Goal: Find specific page/section: Find specific page/section

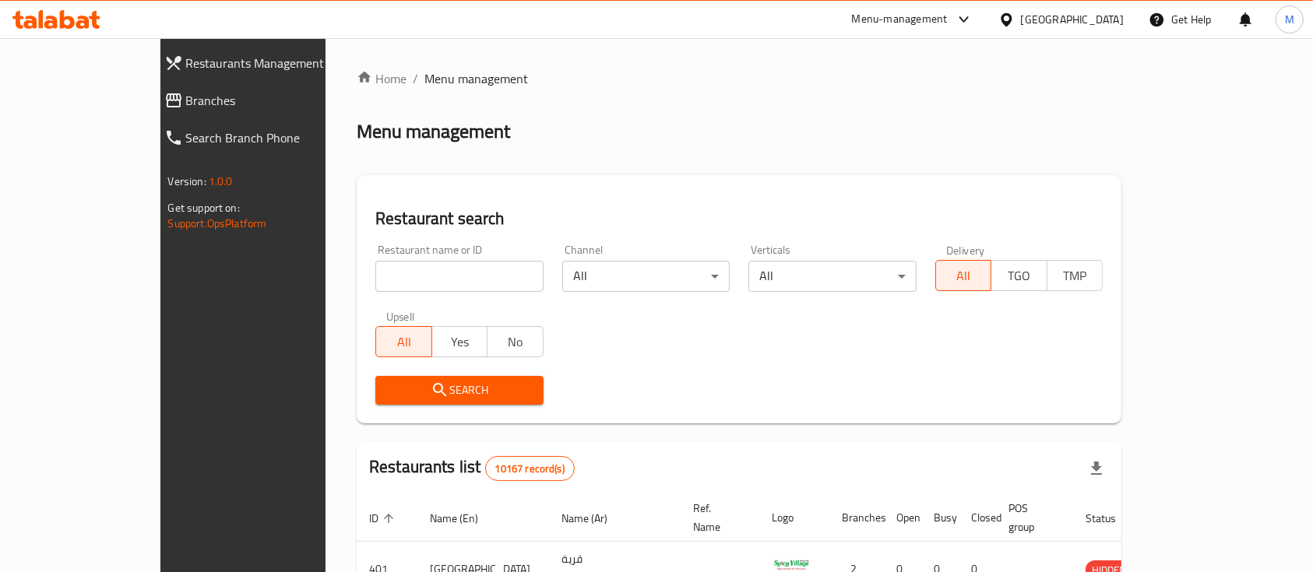
click at [398, 276] on input "search" at bounding box center [459, 276] width 168 height 31
type input "dfc"
click button "Search" at bounding box center [459, 390] width 168 height 29
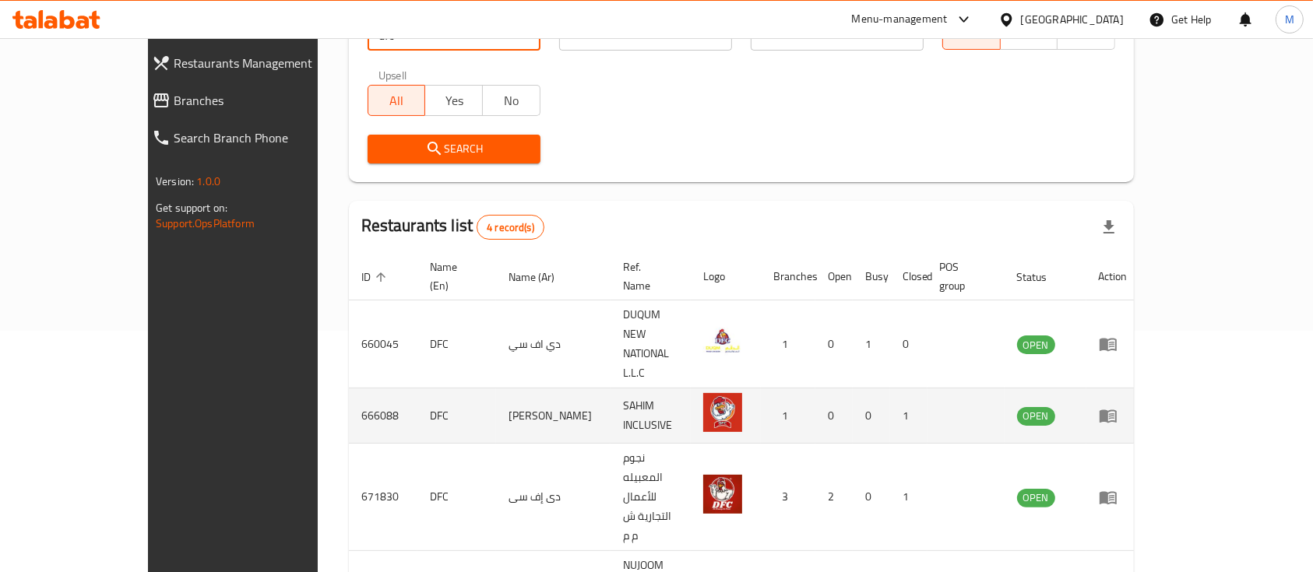
scroll to position [255, 0]
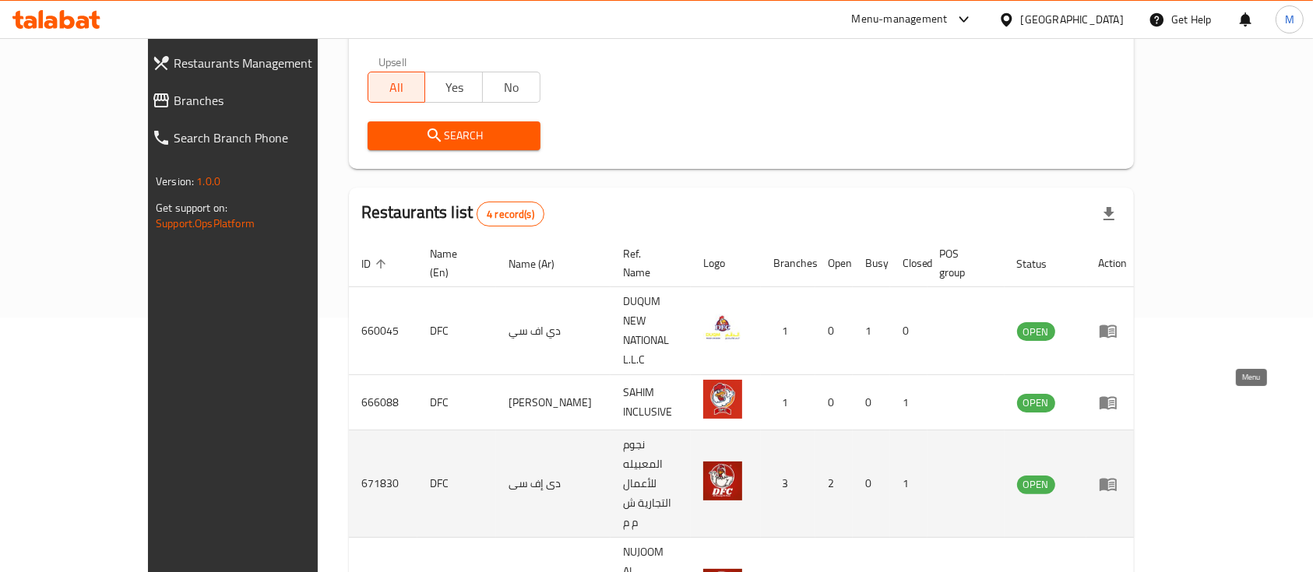
click at [1117, 478] on icon "enhanced table" at bounding box center [1108, 484] width 17 height 13
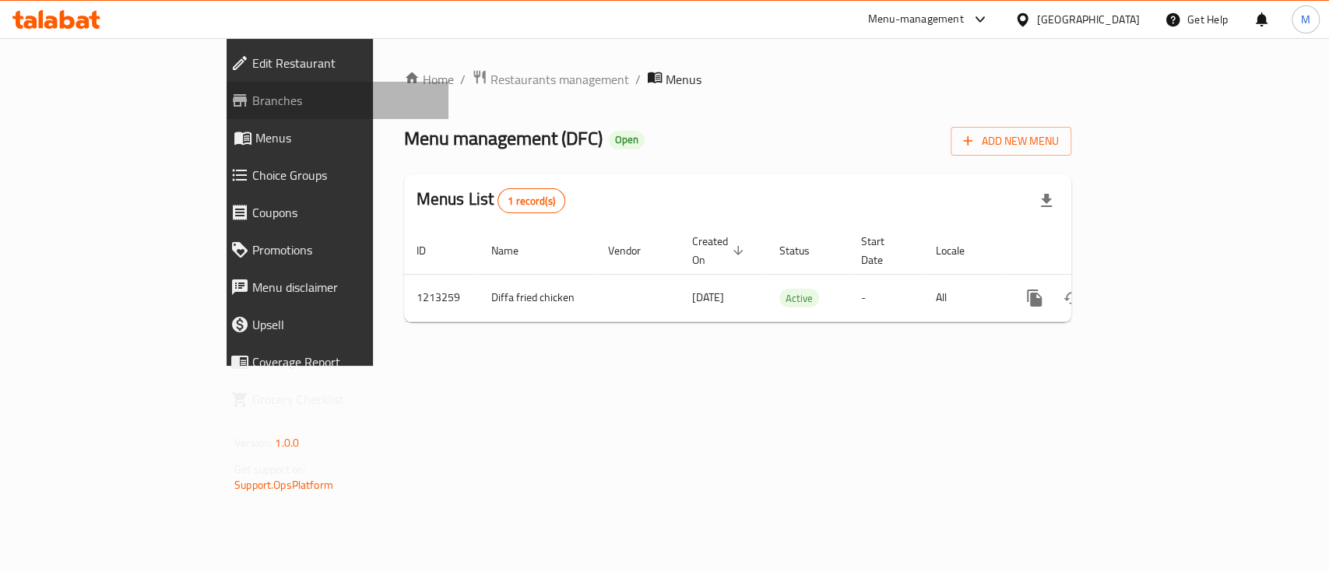
click at [252, 109] on span "Branches" at bounding box center [344, 100] width 184 height 19
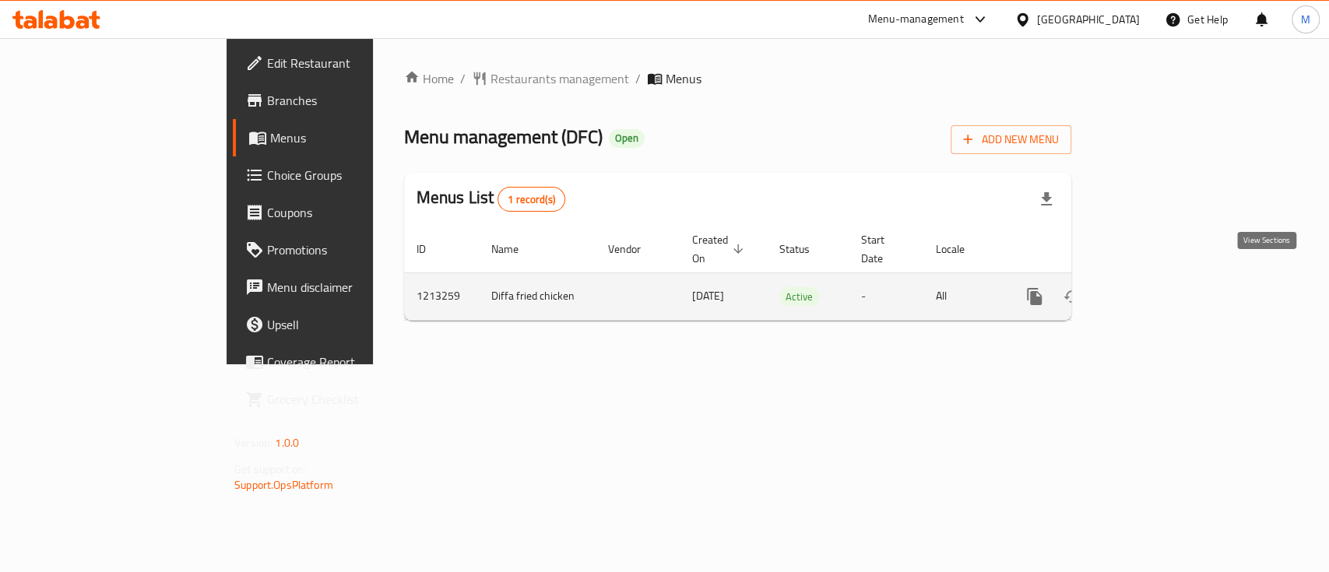
click at [1156, 287] on icon "enhanced table" at bounding box center [1147, 296] width 19 height 19
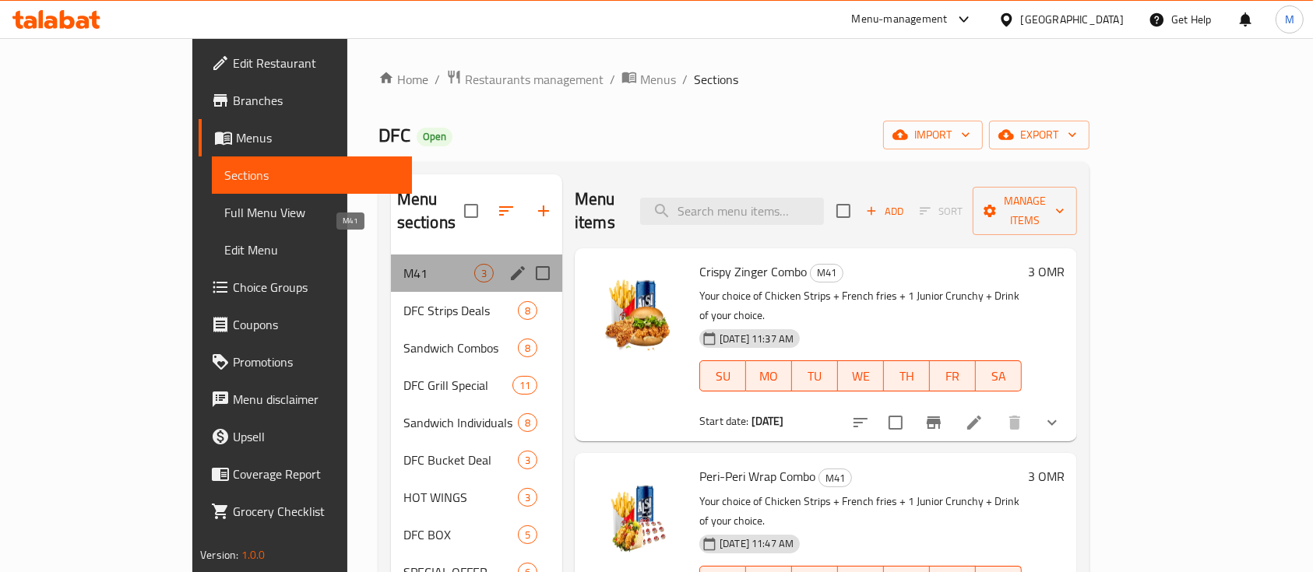
click at [403, 264] on span "M41" at bounding box center [438, 273] width 71 height 19
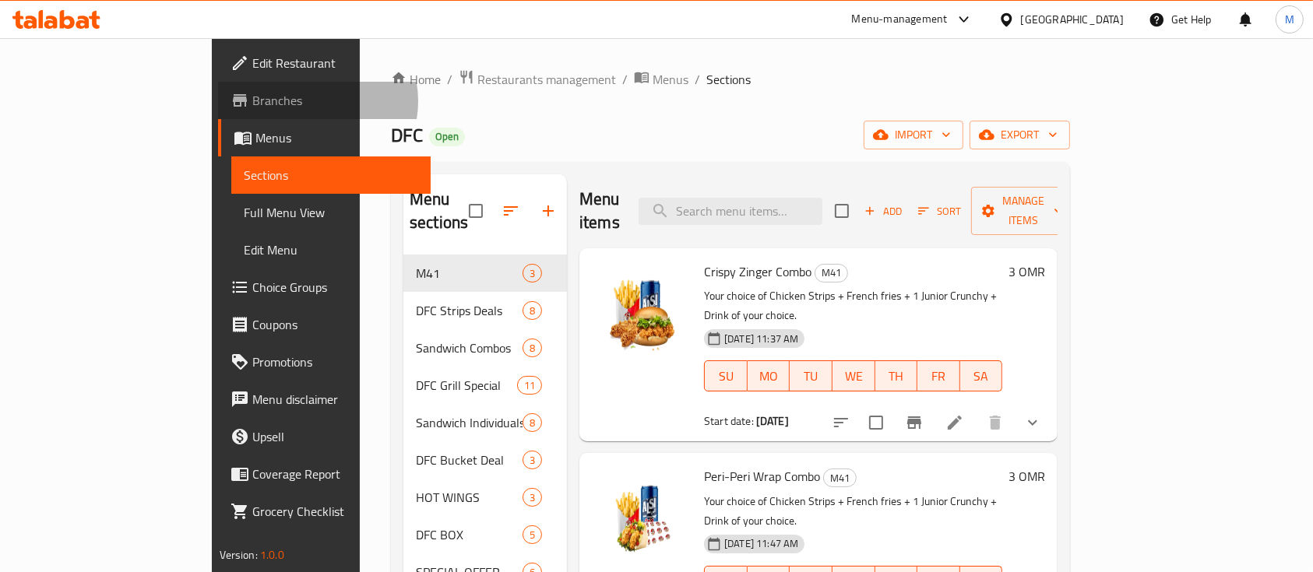
click at [252, 101] on span "Branches" at bounding box center [335, 100] width 167 height 19
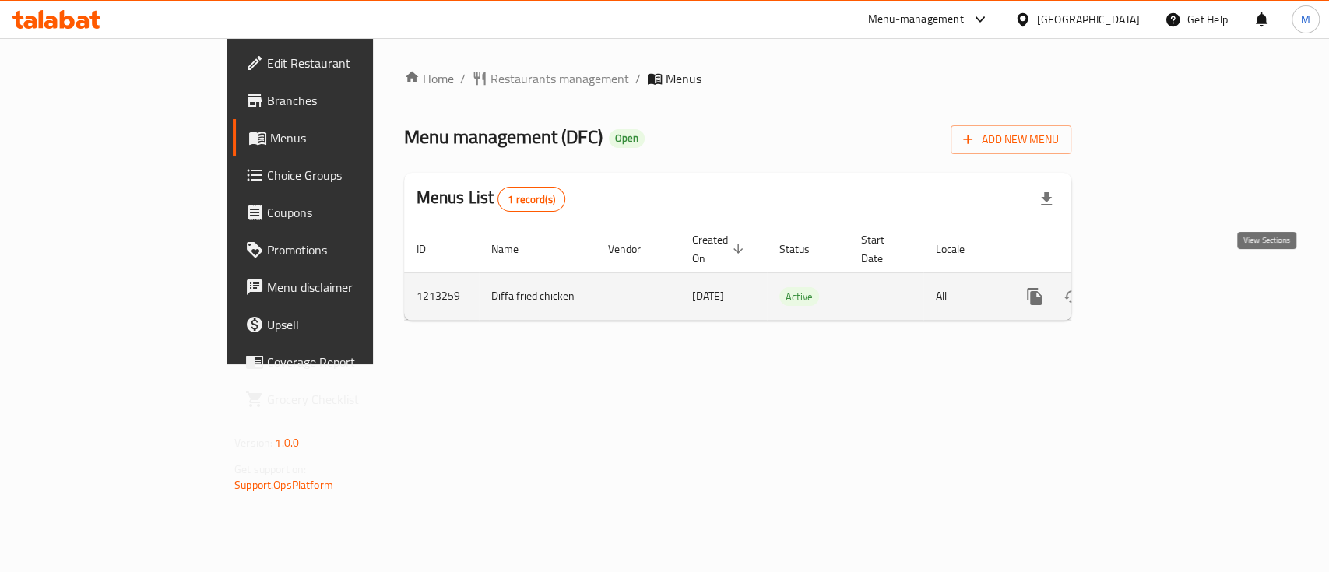
click at [1156, 287] on icon "enhanced table" at bounding box center [1147, 296] width 19 height 19
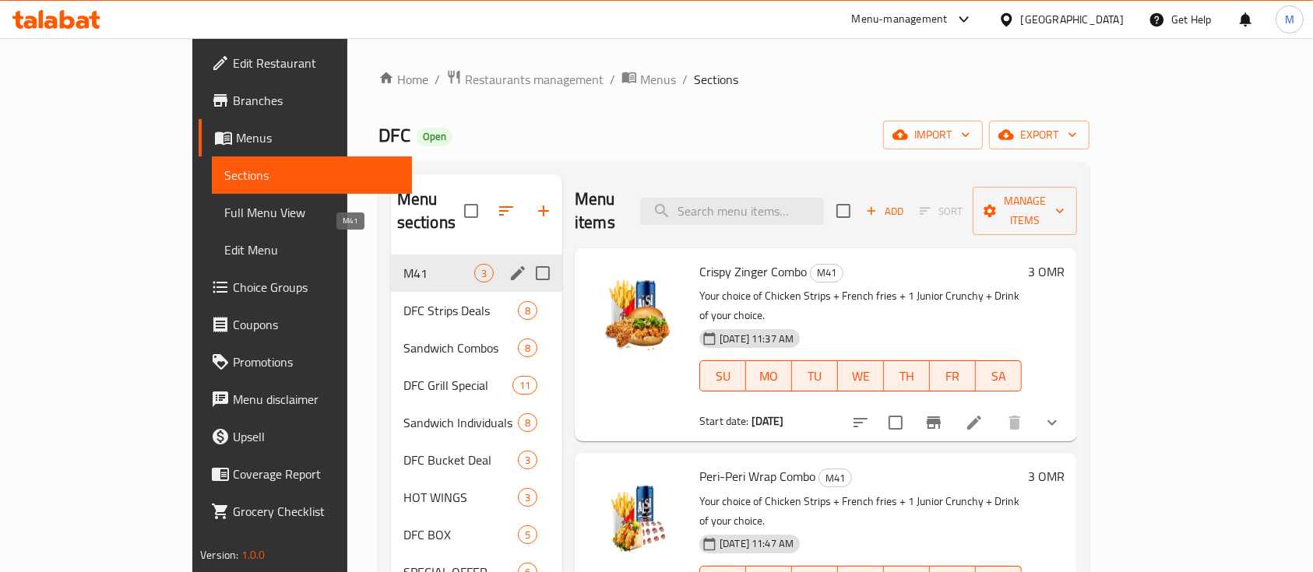
click at [403, 264] on span "M41" at bounding box center [438, 273] width 71 height 19
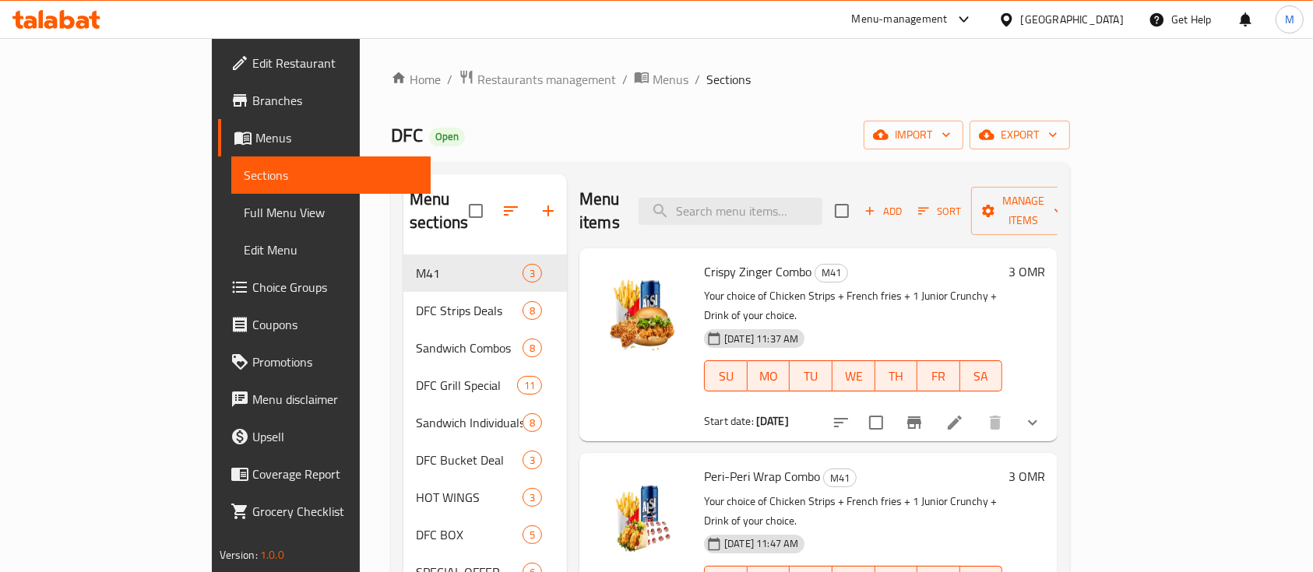
click at [252, 98] on span "Branches" at bounding box center [335, 100] width 167 height 19
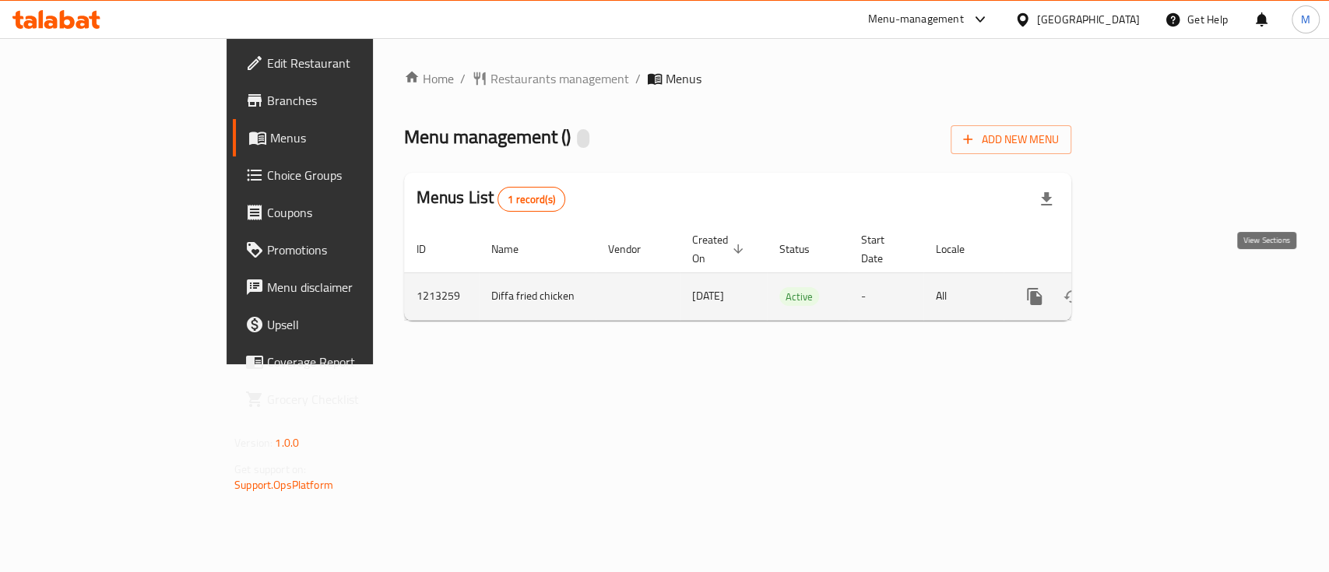
click at [1154, 290] on icon "enhanced table" at bounding box center [1147, 297] width 14 height 14
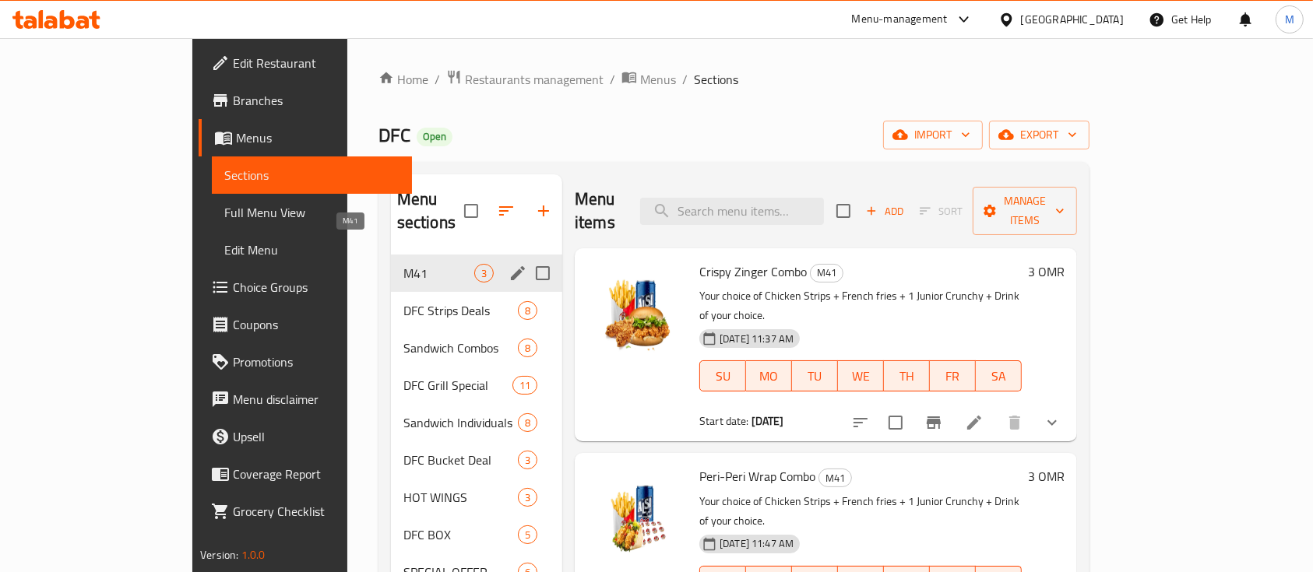
click at [403, 264] on span "M41" at bounding box center [438, 273] width 71 height 19
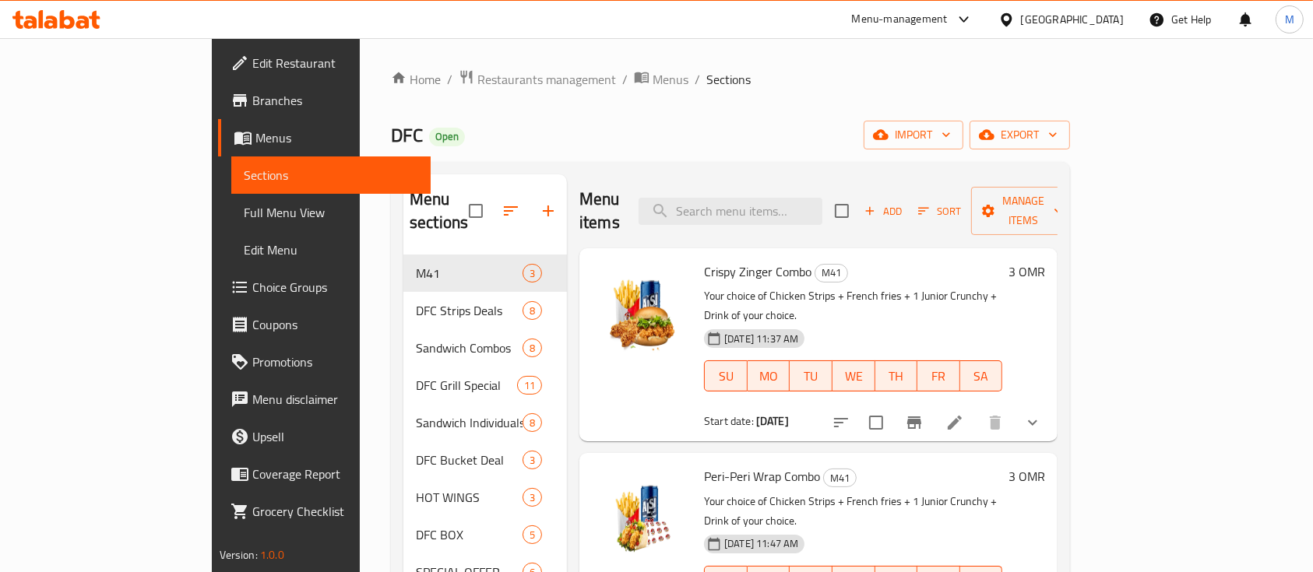
click at [244, 172] on span "Sections" at bounding box center [331, 175] width 175 height 19
click at [252, 107] on span "Branches" at bounding box center [335, 100] width 167 height 19
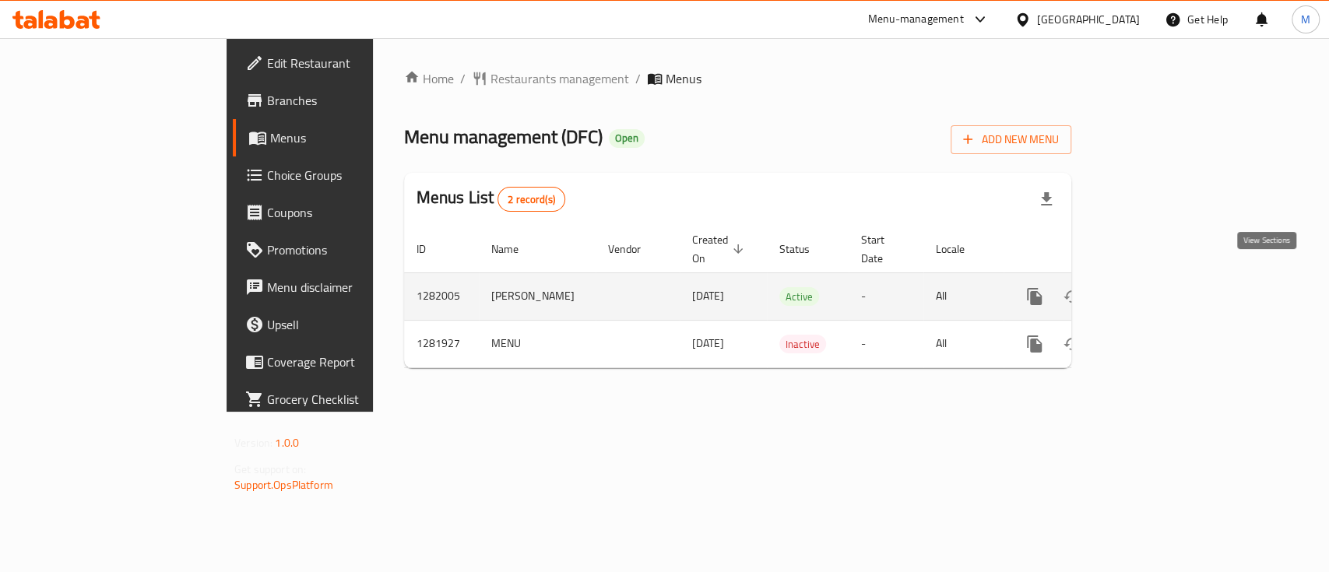
click at [1156, 287] on icon "enhanced table" at bounding box center [1147, 296] width 19 height 19
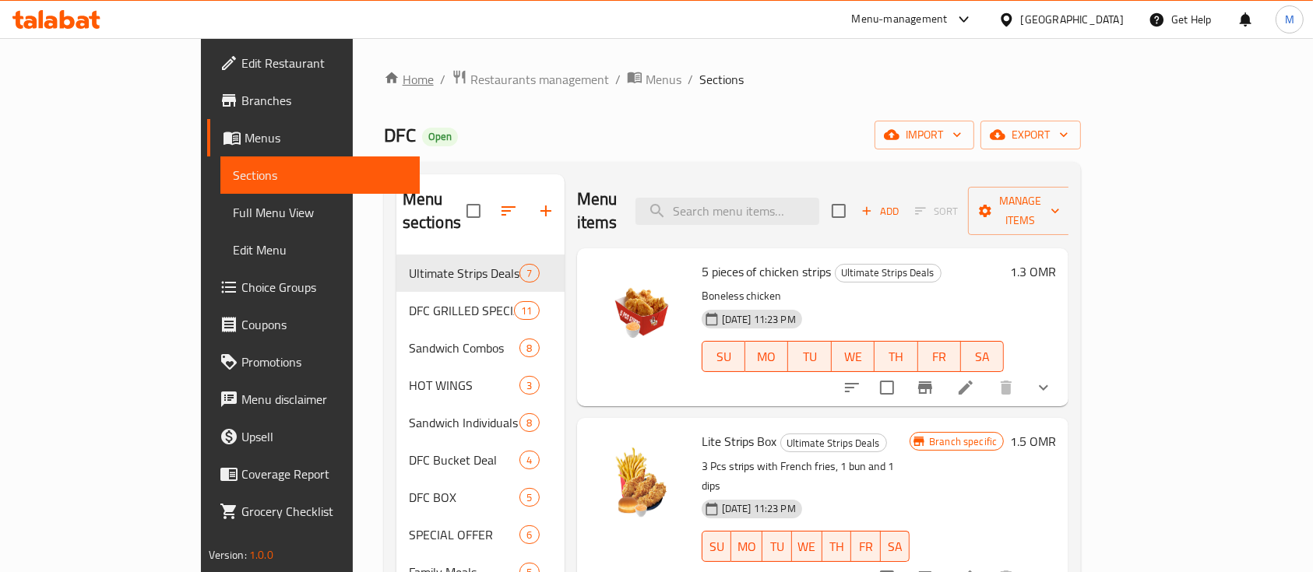
click at [384, 87] on link "Home" at bounding box center [409, 79] width 50 height 19
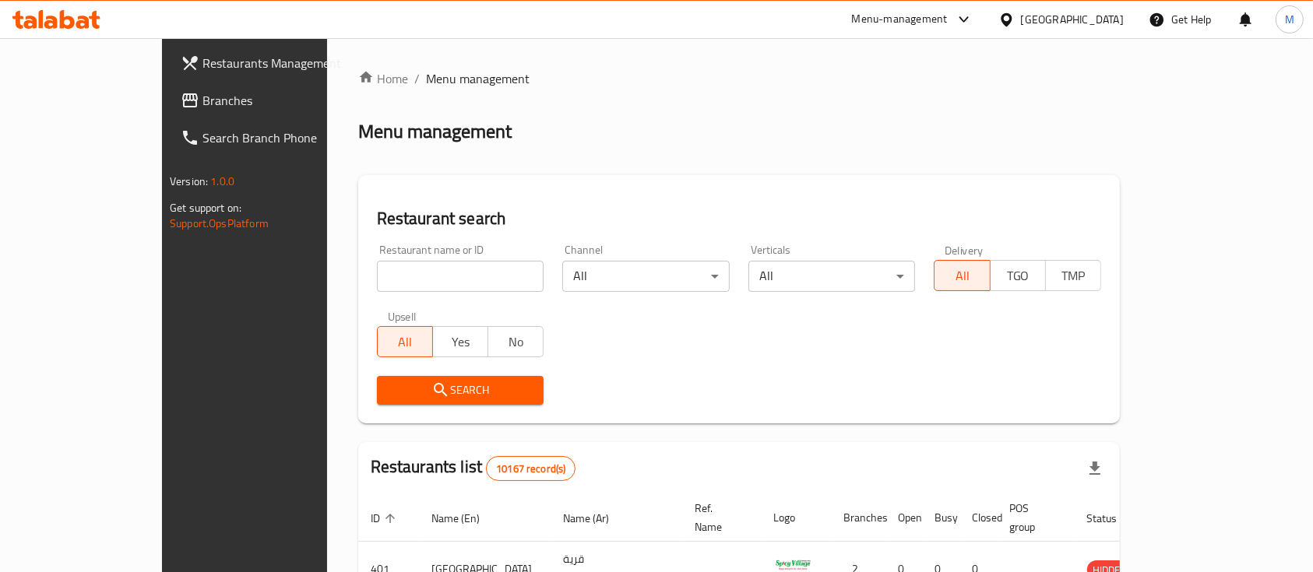
click at [387, 279] on input "search" at bounding box center [460, 276] width 167 height 31
type input "ameer"
click button "Search" at bounding box center [460, 390] width 167 height 29
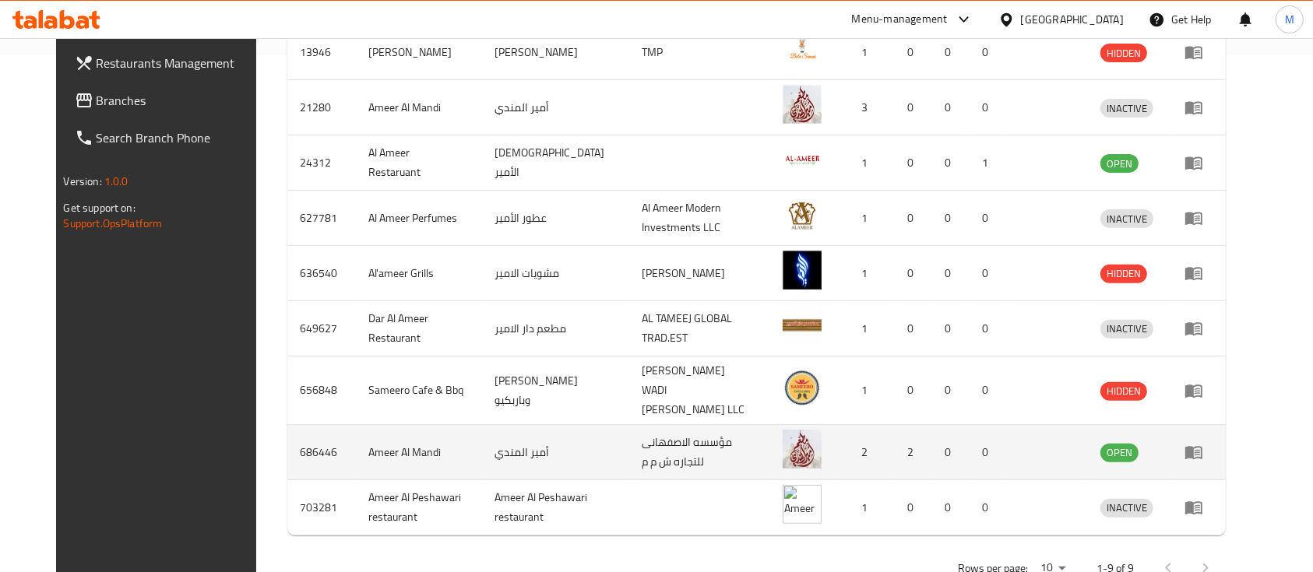
scroll to position [519, 0]
click at [1203, 442] on icon "enhanced table" at bounding box center [1194, 451] width 19 height 19
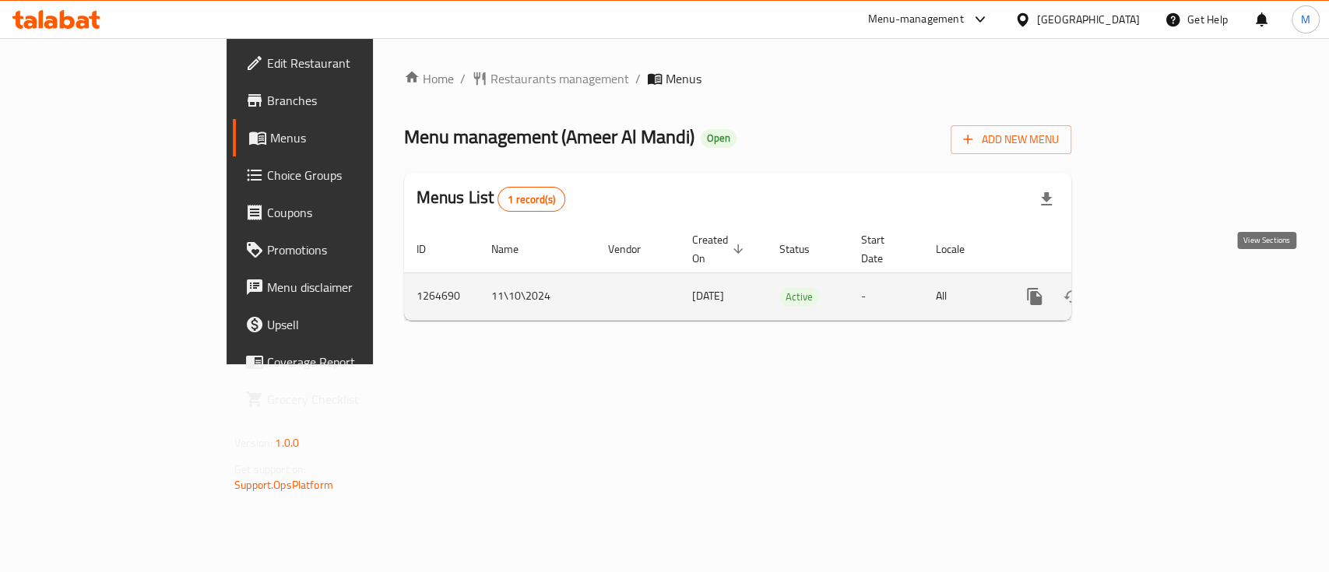
click at [1156, 287] on icon "enhanced table" at bounding box center [1147, 296] width 19 height 19
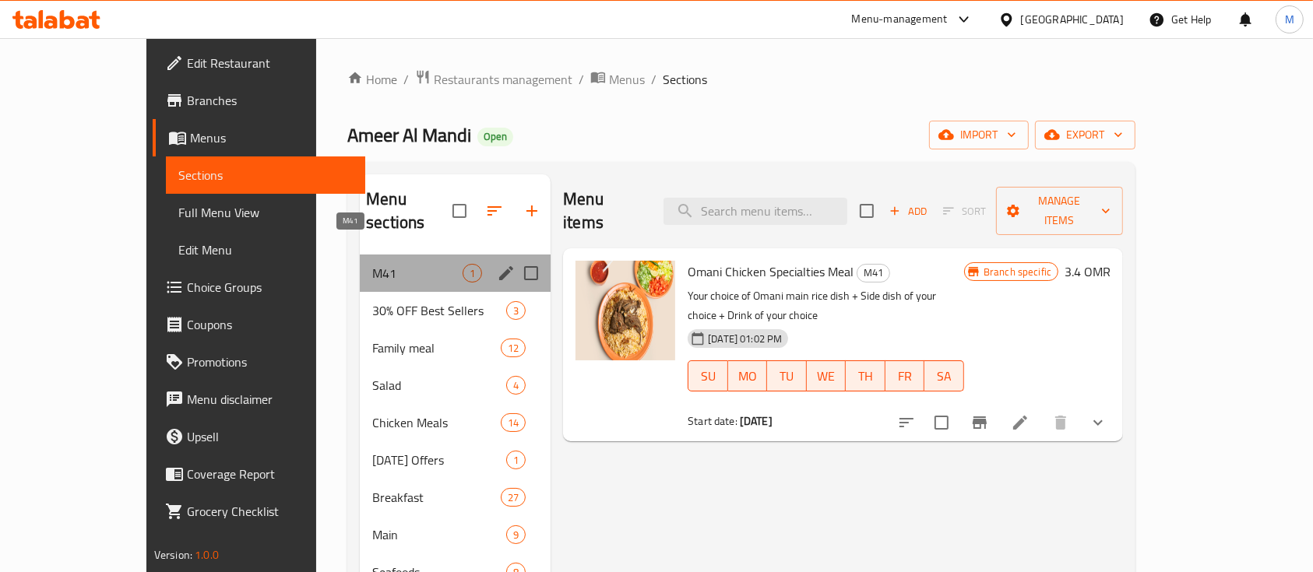
click at [417, 264] on span "M41" at bounding box center [417, 273] width 90 height 19
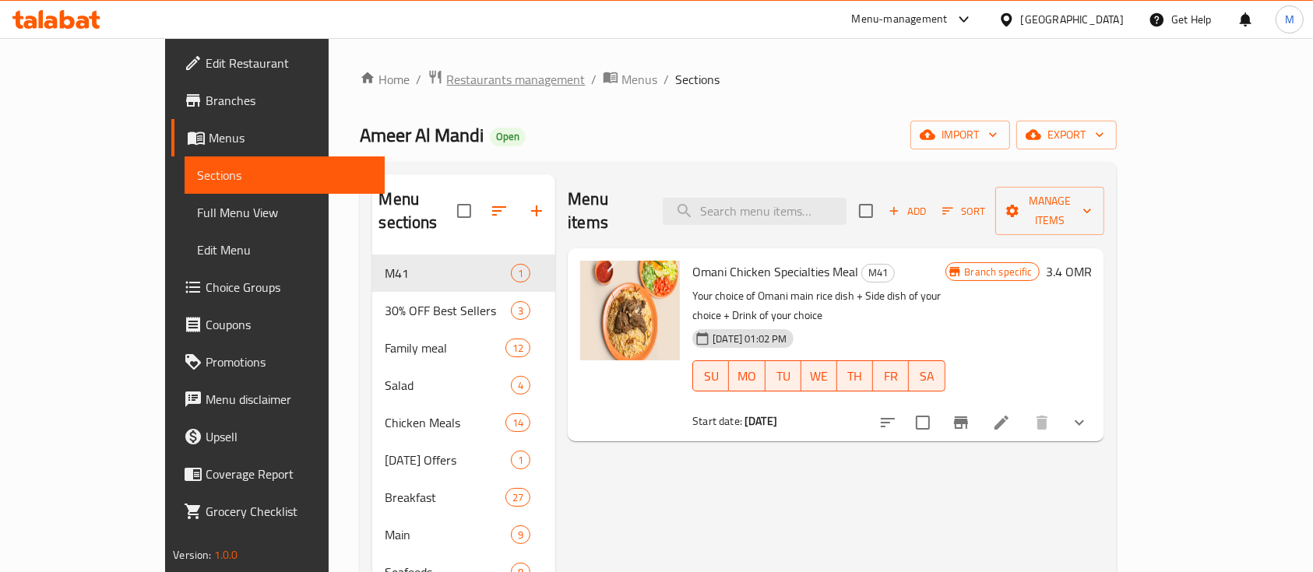
click at [446, 89] on span "Restaurants management" at bounding box center [515, 79] width 139 height 19
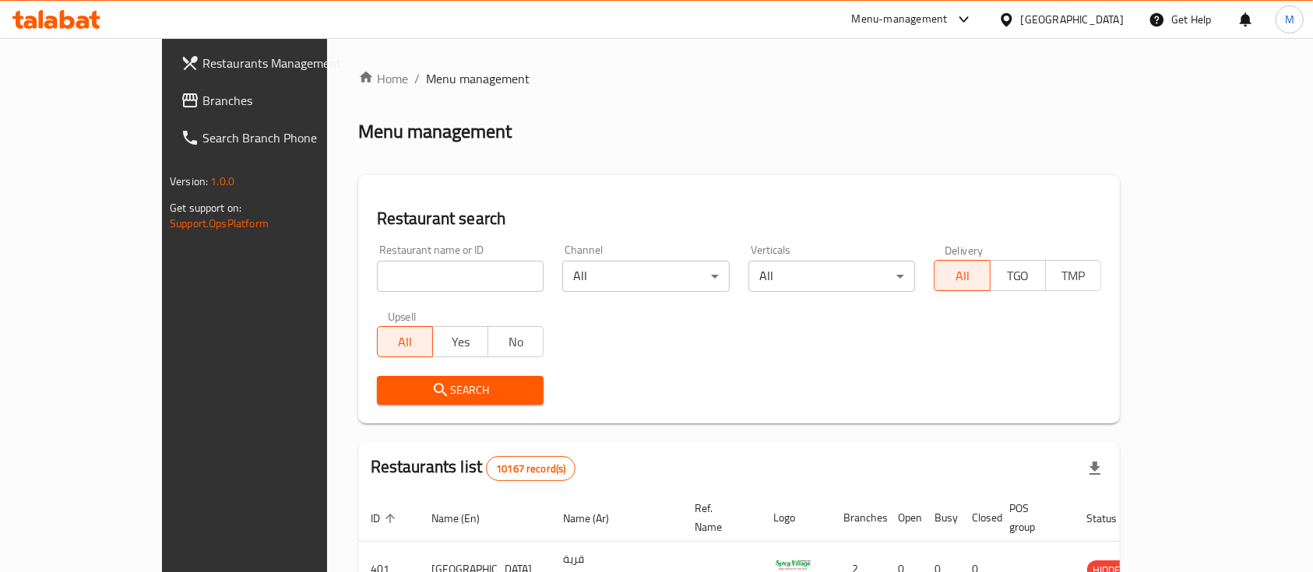
click at [396, 286] on input "search" at bounding box center [460, 276] width 167 height 31
type input "dfc"
click button "Search" at bounding box center [460, 390] width 167 height 29
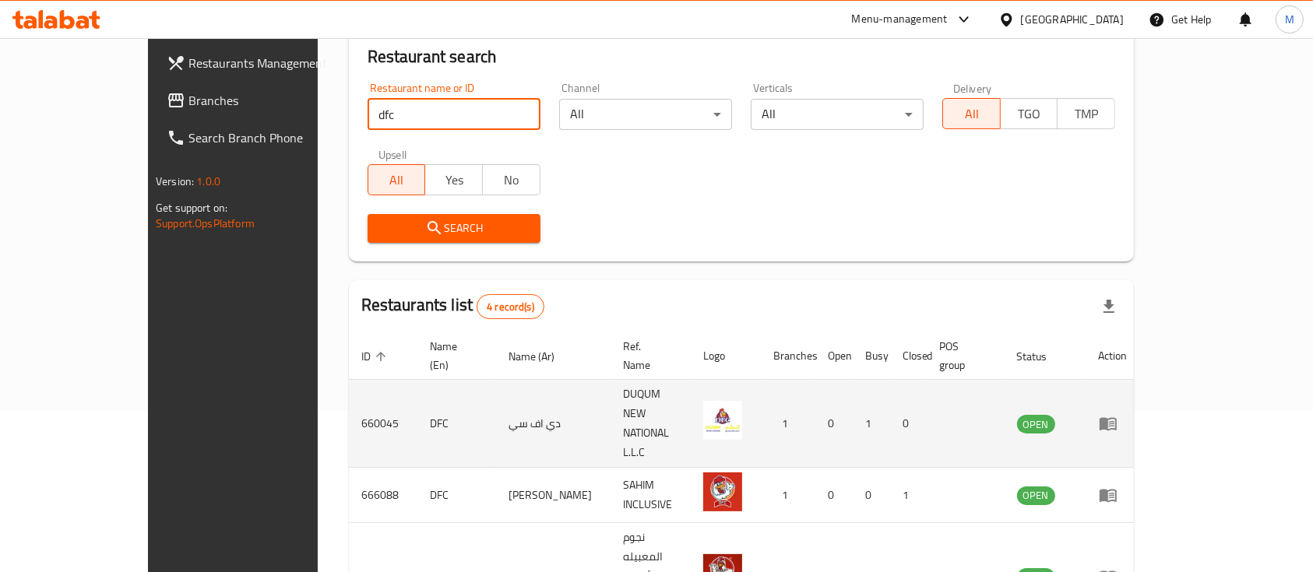
scroll to position [255, 0]
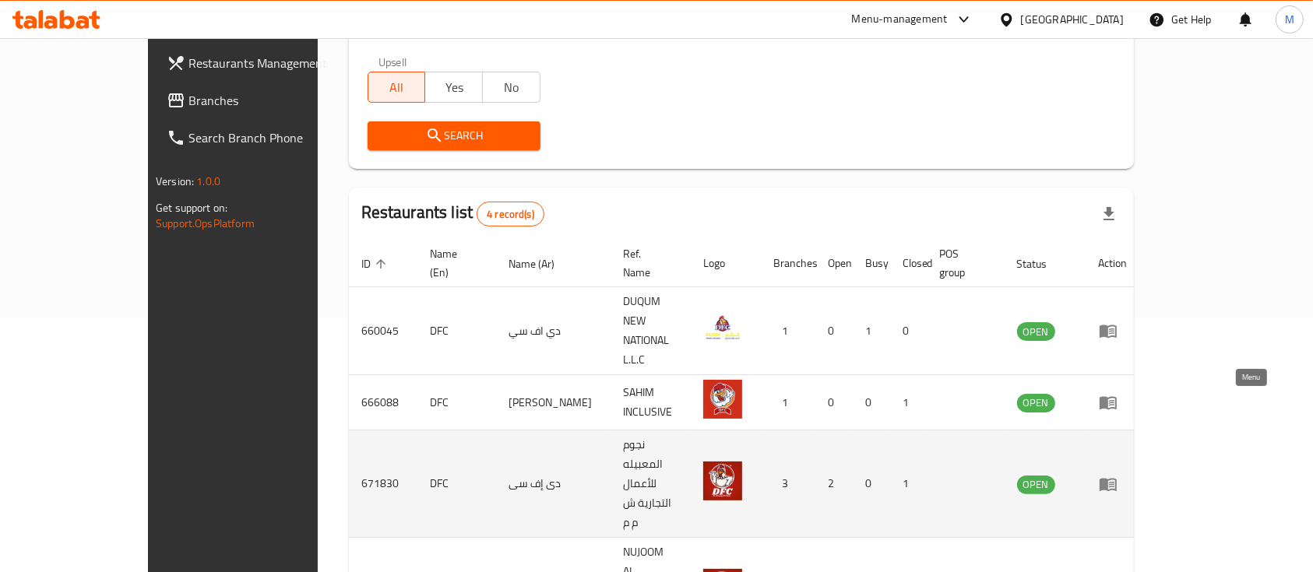
click at [1117, 478] on icon "enhanced table" at bounding box center [1108, 484] width 17 height 13
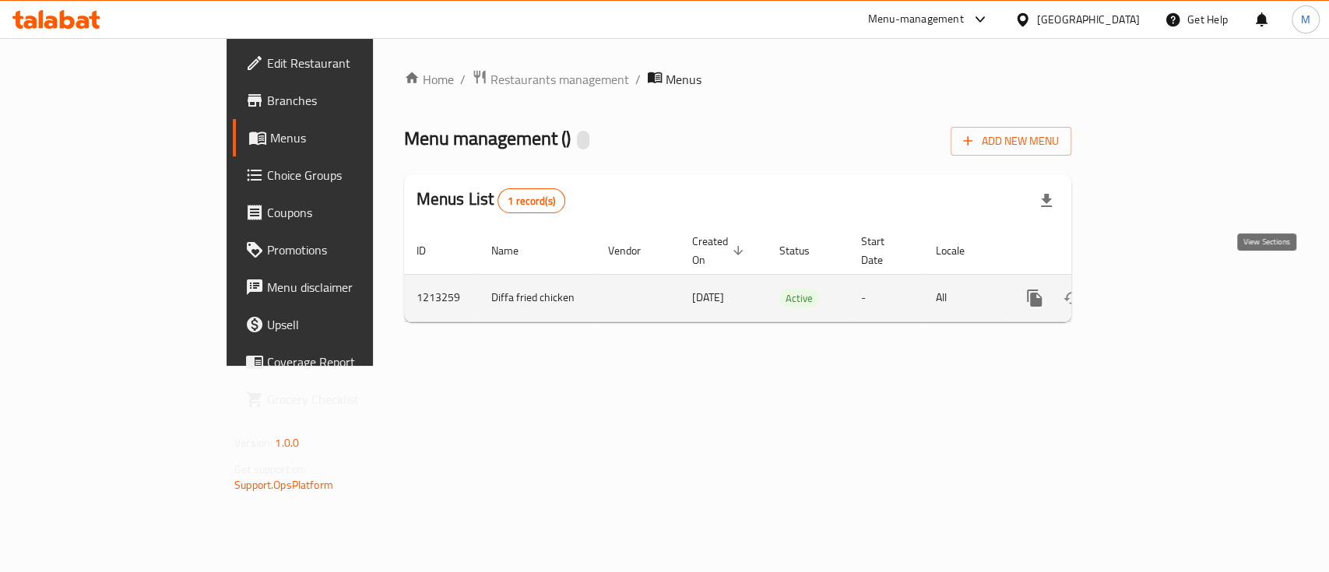
click at [1156, 289] on icon "enhanced table" at bounding box center [1147, 298] width 19 height 19
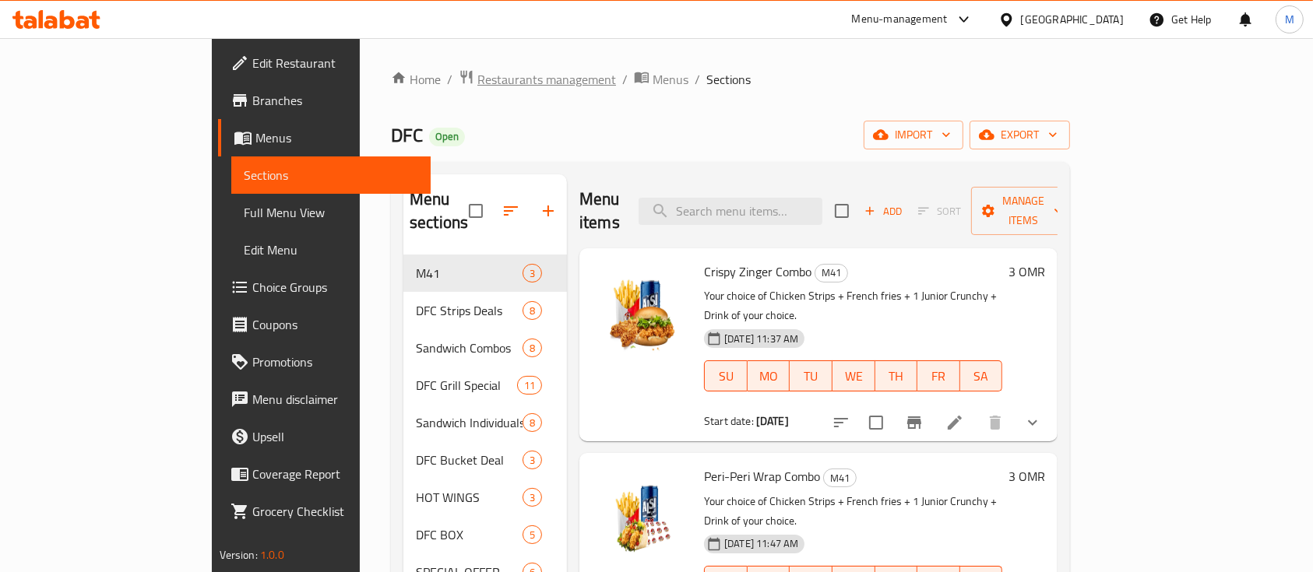
click at [477, 81] on span "Restaurants management" at bounding box center [546, 79] width 139 height 19
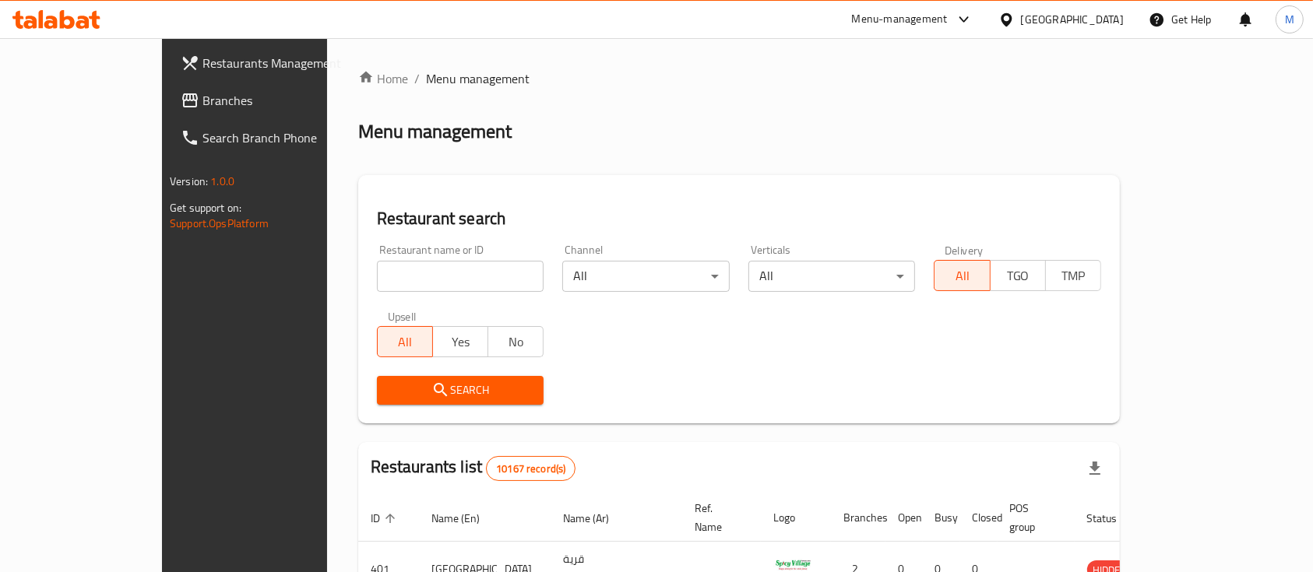
click at [388, 272] on input "search" at bounding box center [460, 276] width 167 height 31
type input "shawaya"
click button "Search" at bounding box center [460, 390] width 167 height 29
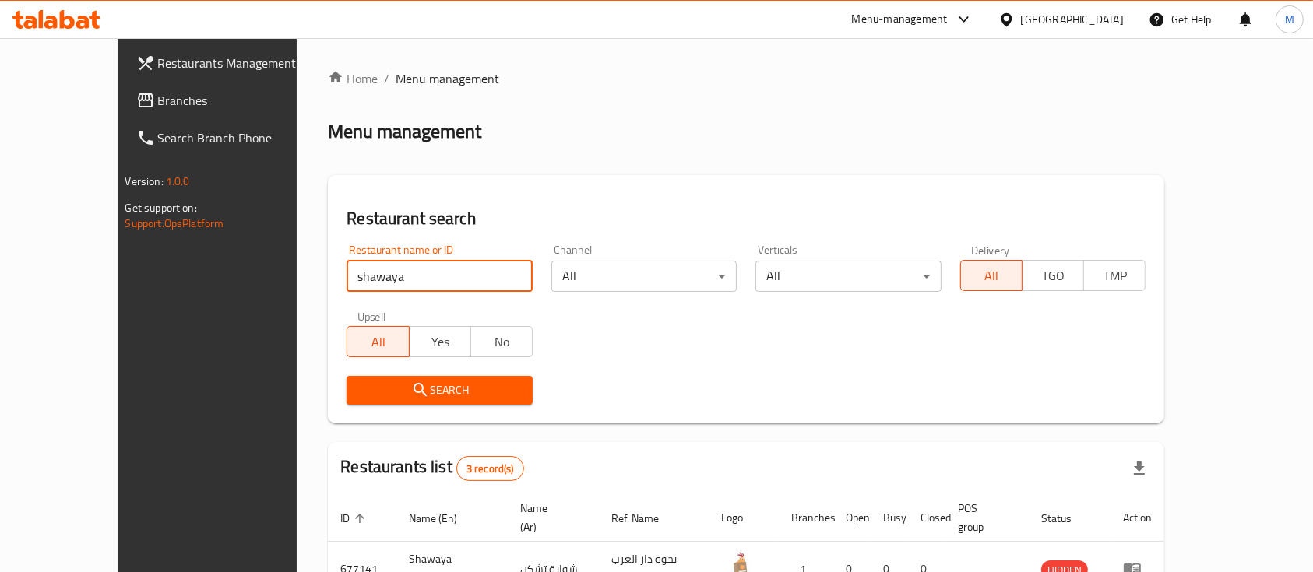
scroll to position [199, 0]
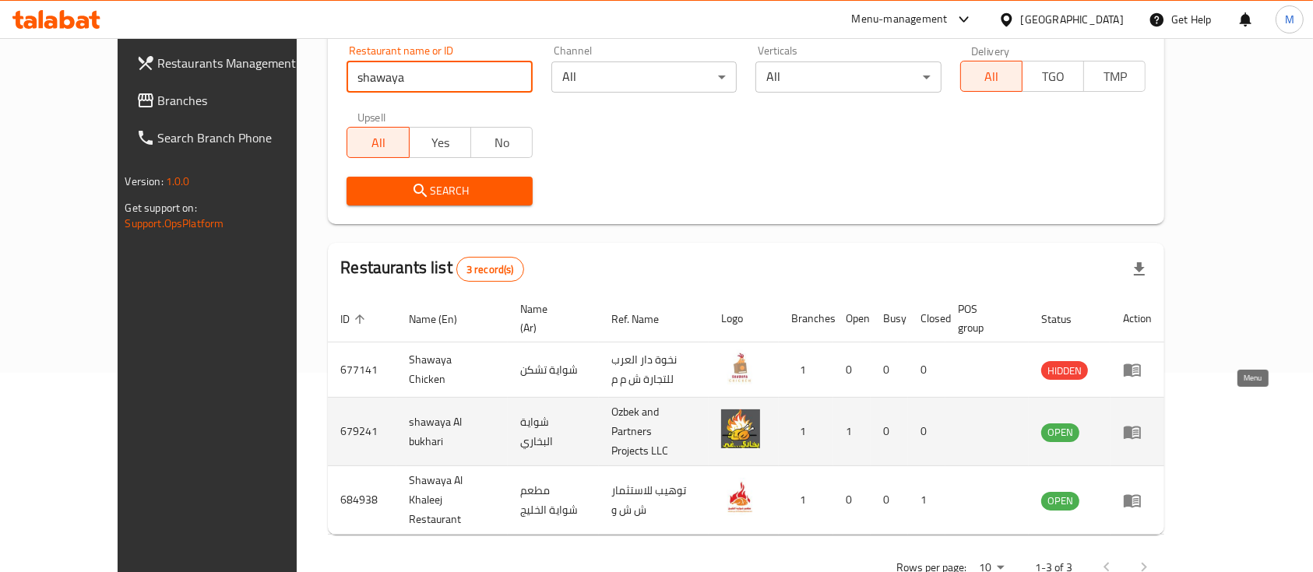
click at [1142, 423] on icon "enhanced table" at bounding box center [1132, 432] width 19 height 19
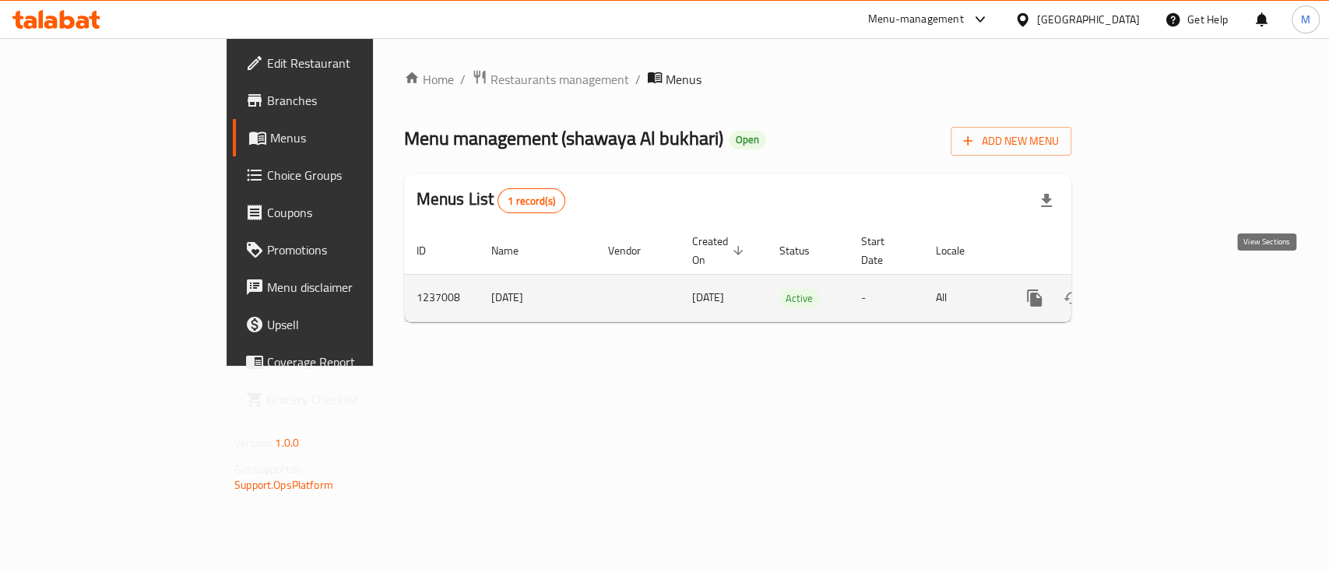
click at [1156, 289] on icon "enhanced table" at bounding box center [1147, 298] width 19 height 19
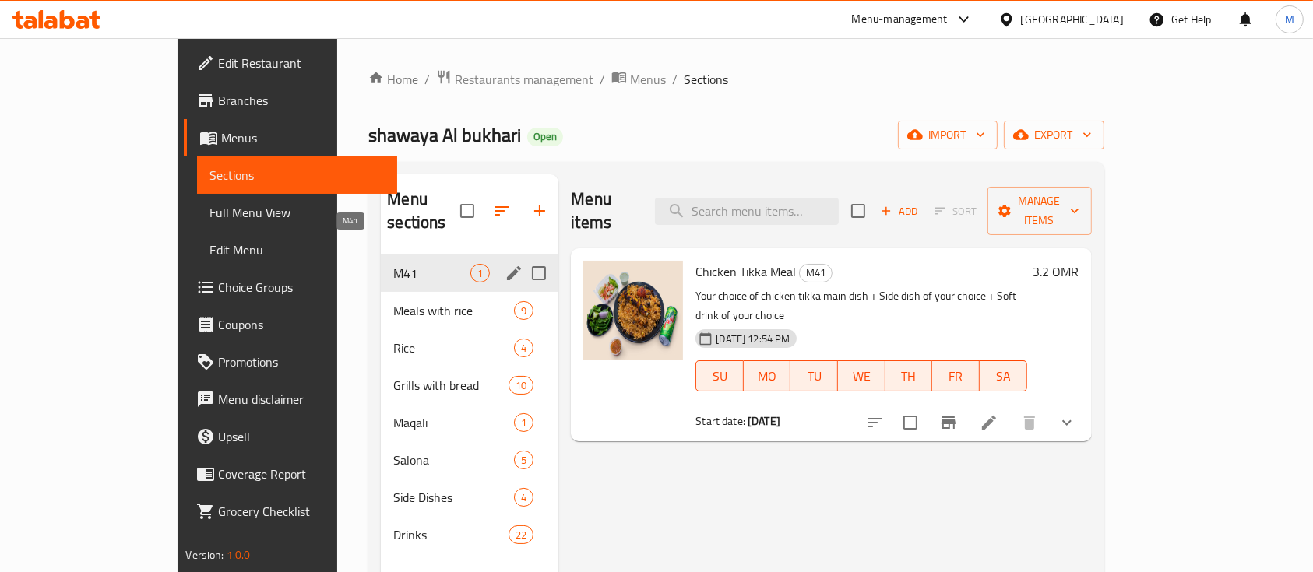
click at [393, 264] on span "M41" at bounding box center [431, 273] width 77 height 19
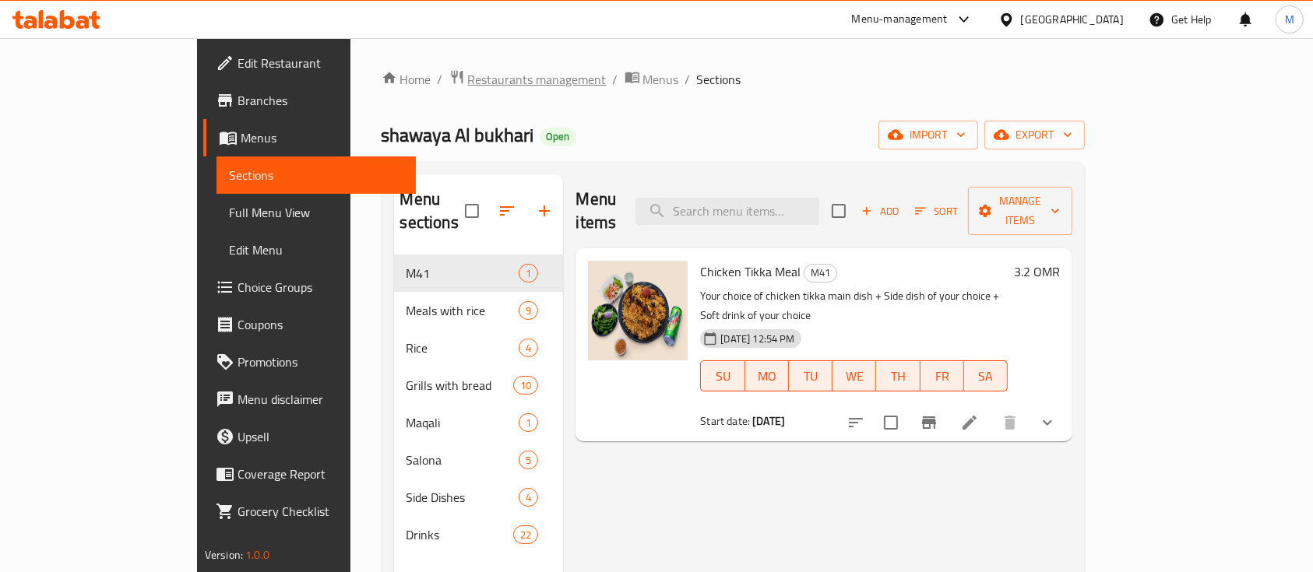
click at [468, 84] on span "Restaurants management" at bounding box center [537, 79] width 139 height 19
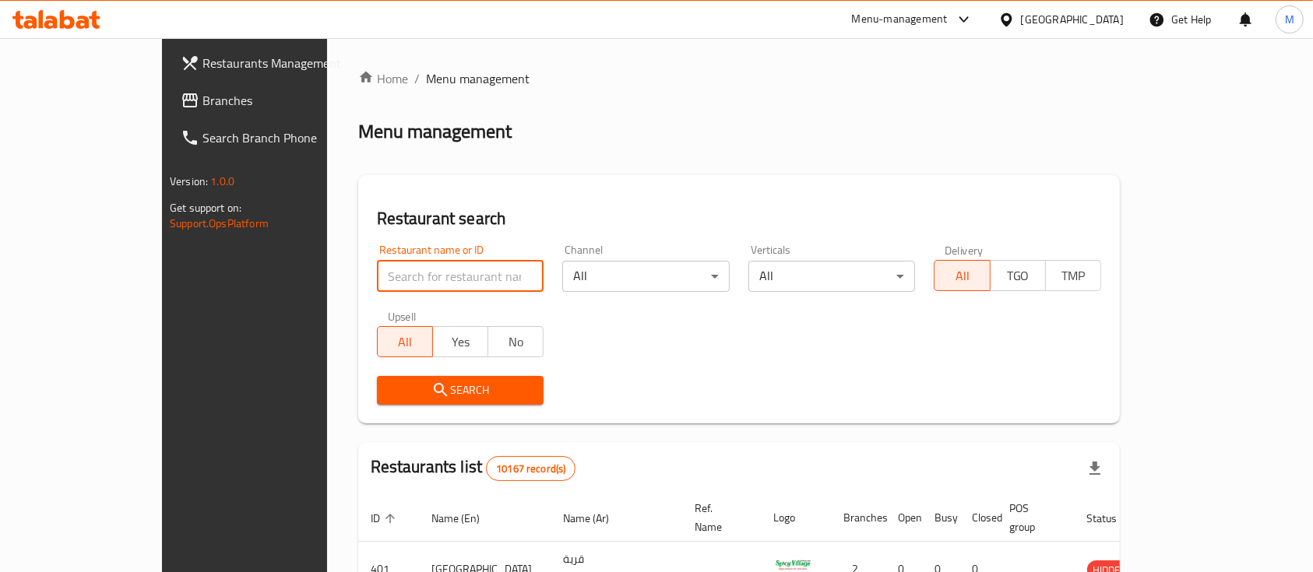
click at [377, 266] on input "search" at bounding box center [460, 276] width 167 height 31
type input "crema's"
click at [432, 407] on div "Search" at bounding box center [461, 391] width 186 height 48
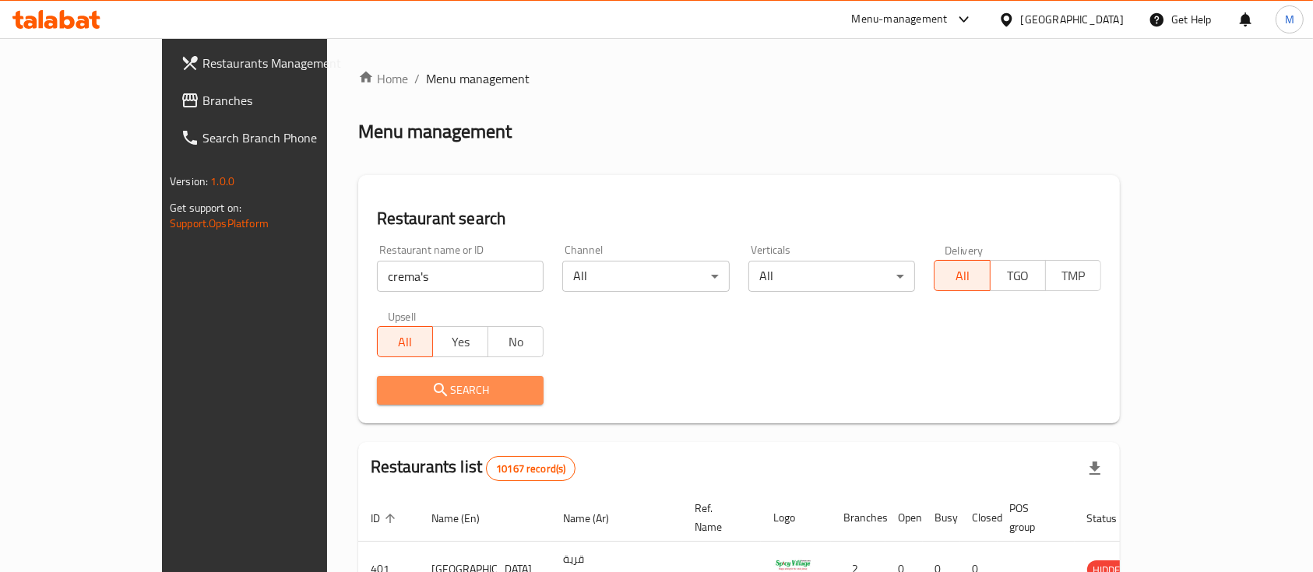
click at [432, 395] on span "Search" at bounding box center [460, 390] width 143 height 19
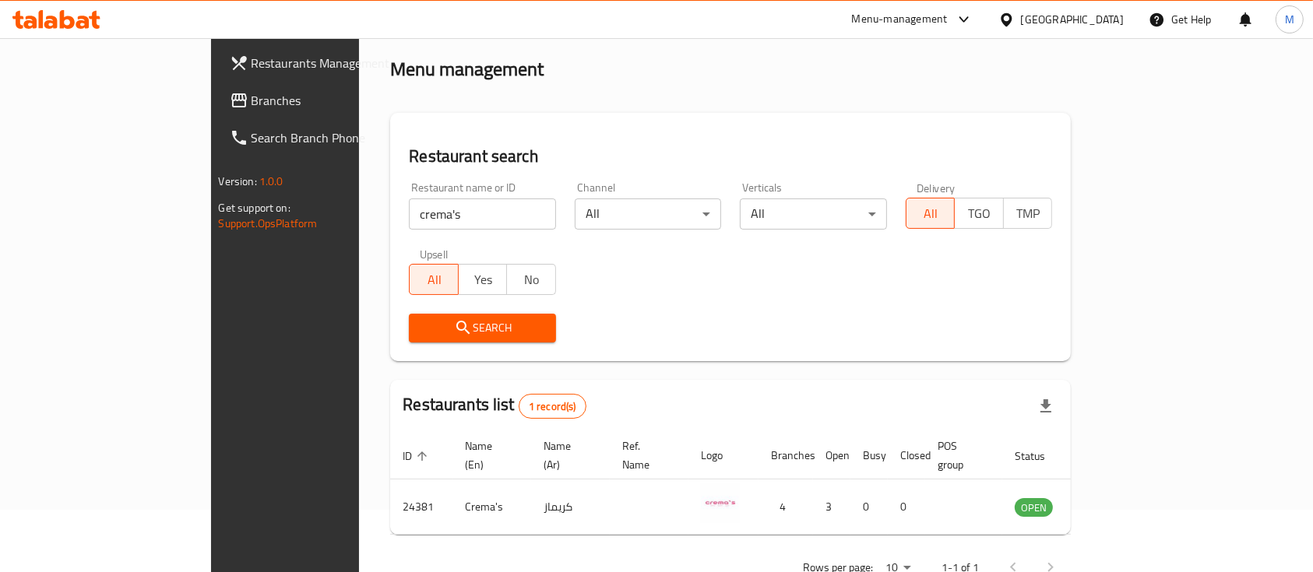
scroll to position [91, 0]
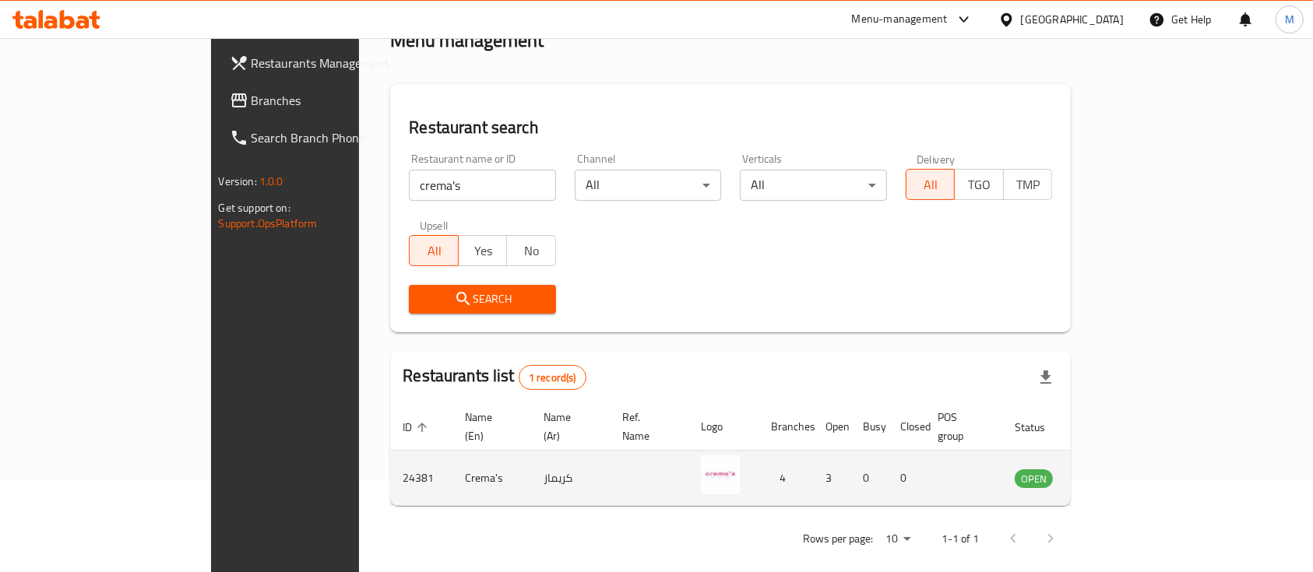
click at [1138, 470] on td "enhanced table" at bounding box center [1111, 478] width 54 height 55
click at [1115, 469] on icon "enhanced table" at bounding box center [1106, 478] width 19 height 19
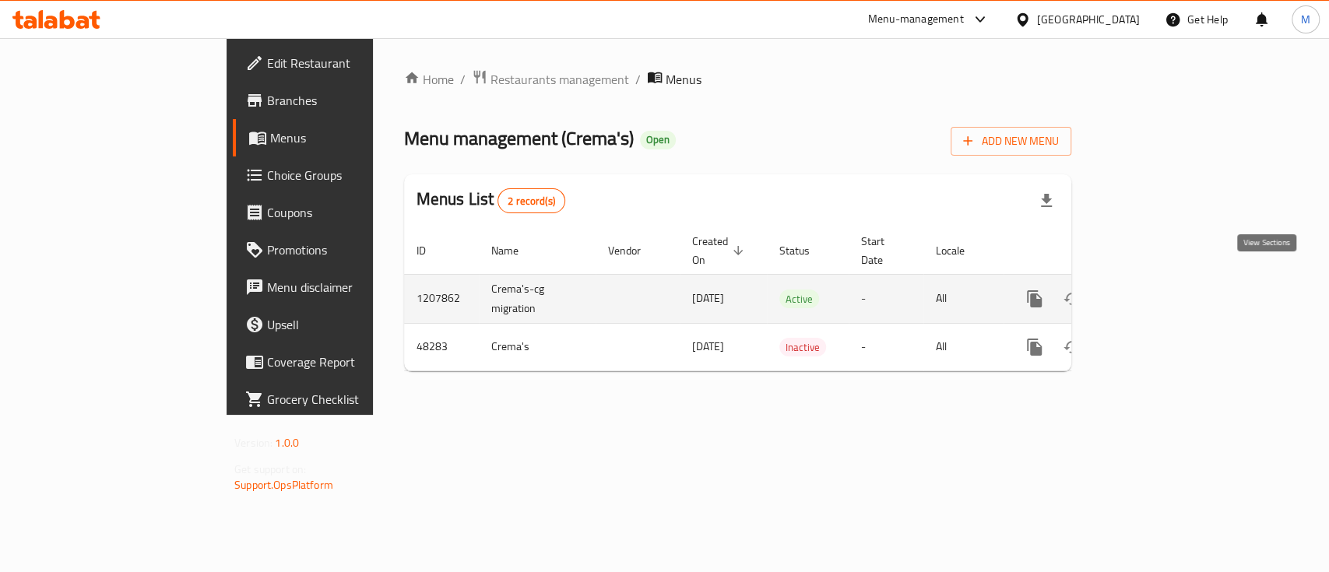
click at [1156, 290] on icon "enhanced table" at bounding box center [1147, 299] width 19 height 19
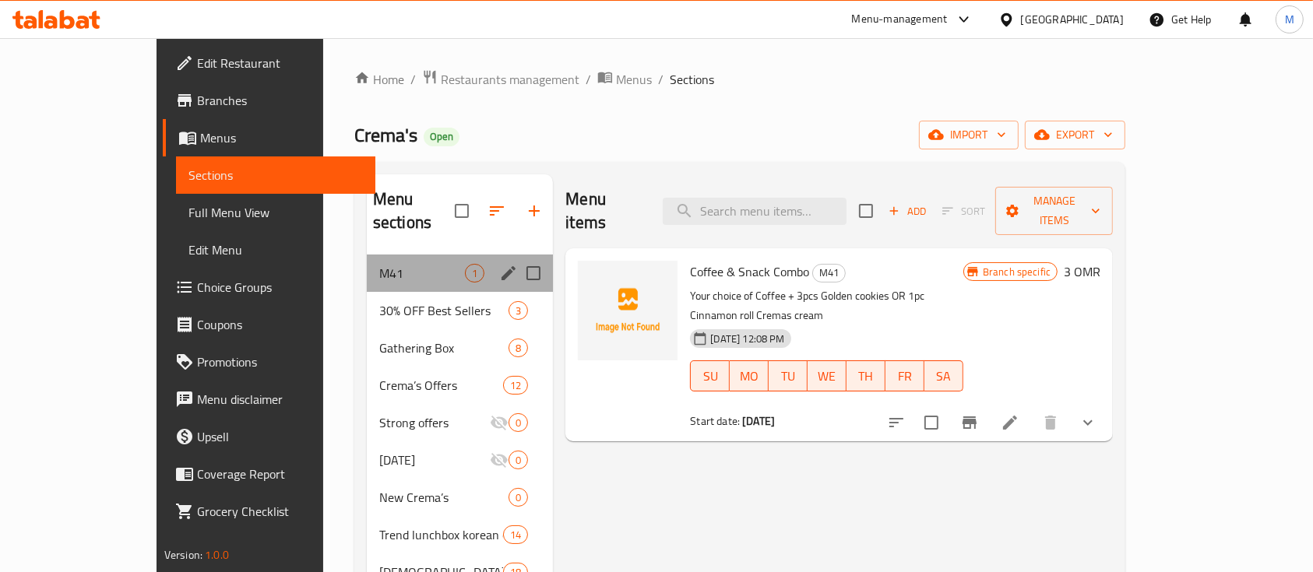
click at [367, 259] on div "M41 1" at bounding box center [460, 273] width 187 height 37
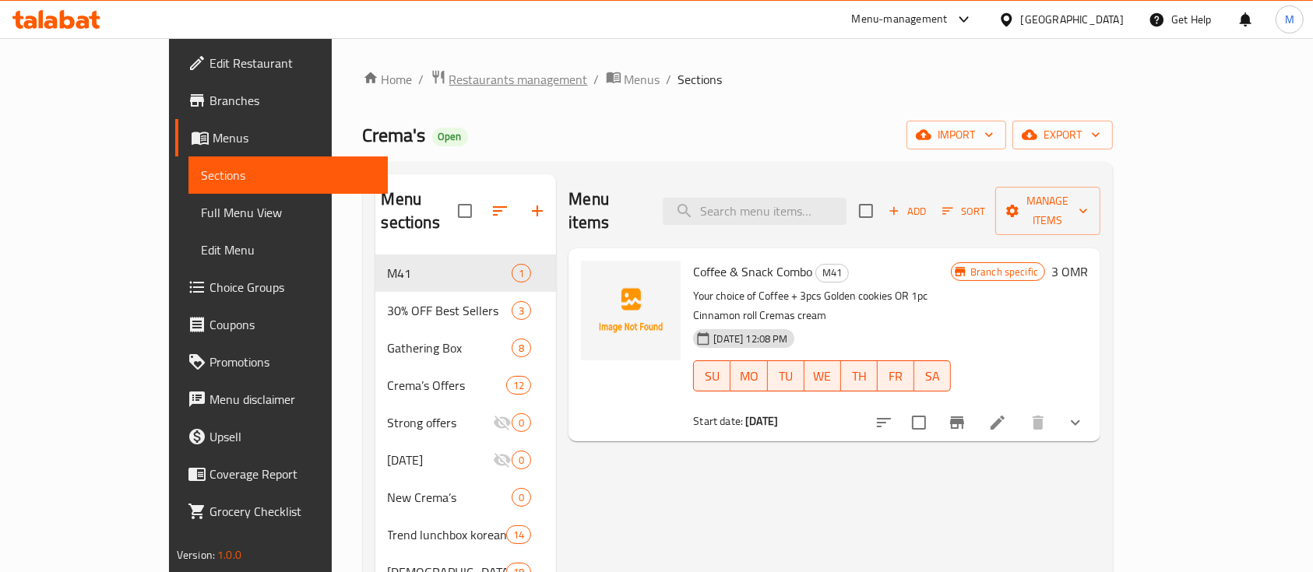
click at [449, 89] on span "Restaurants management" at bounding box center [518, 79] width 139 height 19
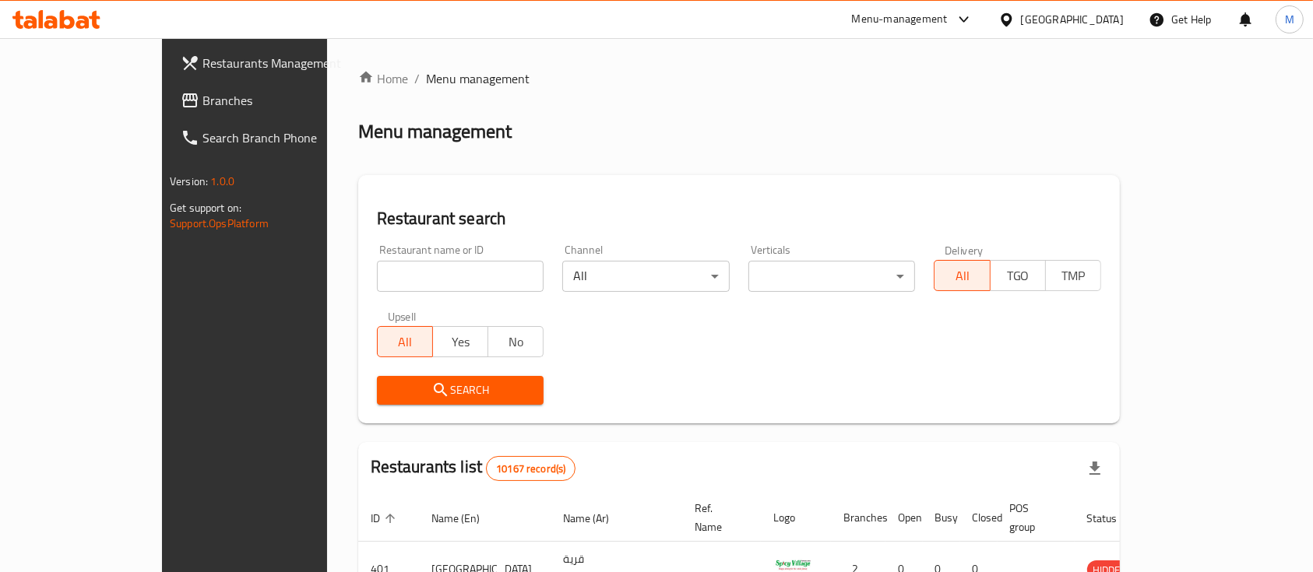
click at [377, 277] on input "search" at bounding box center [460, 276] width 167 height 31
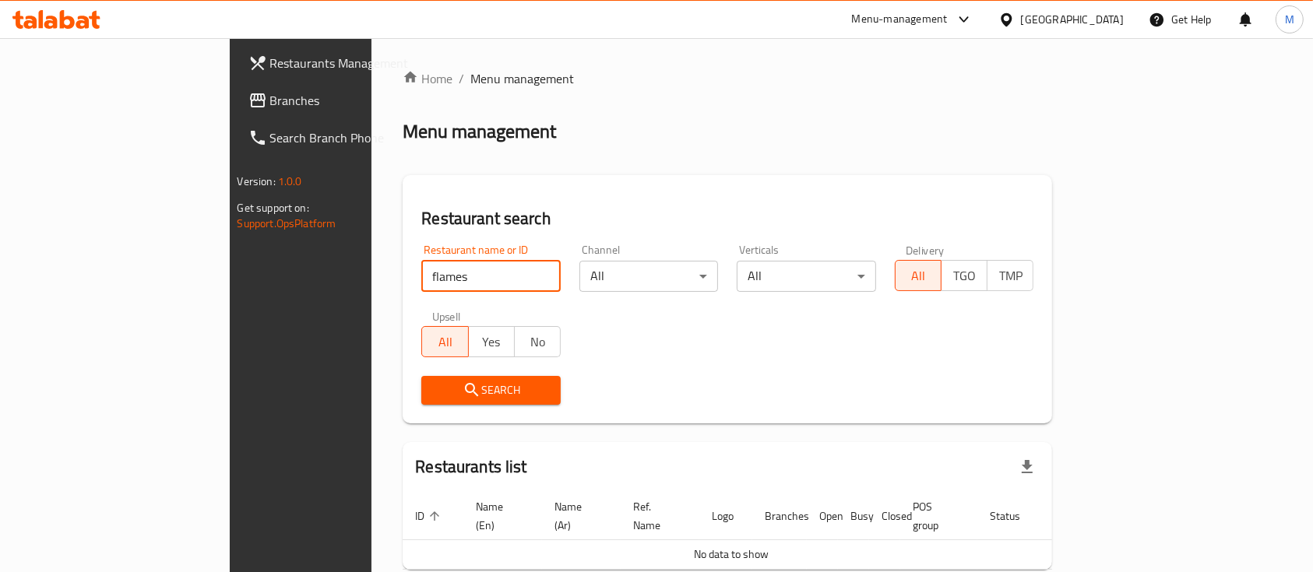
type input "flames"
click button "Search" at bounding box center [490, 390] width 139 height 29
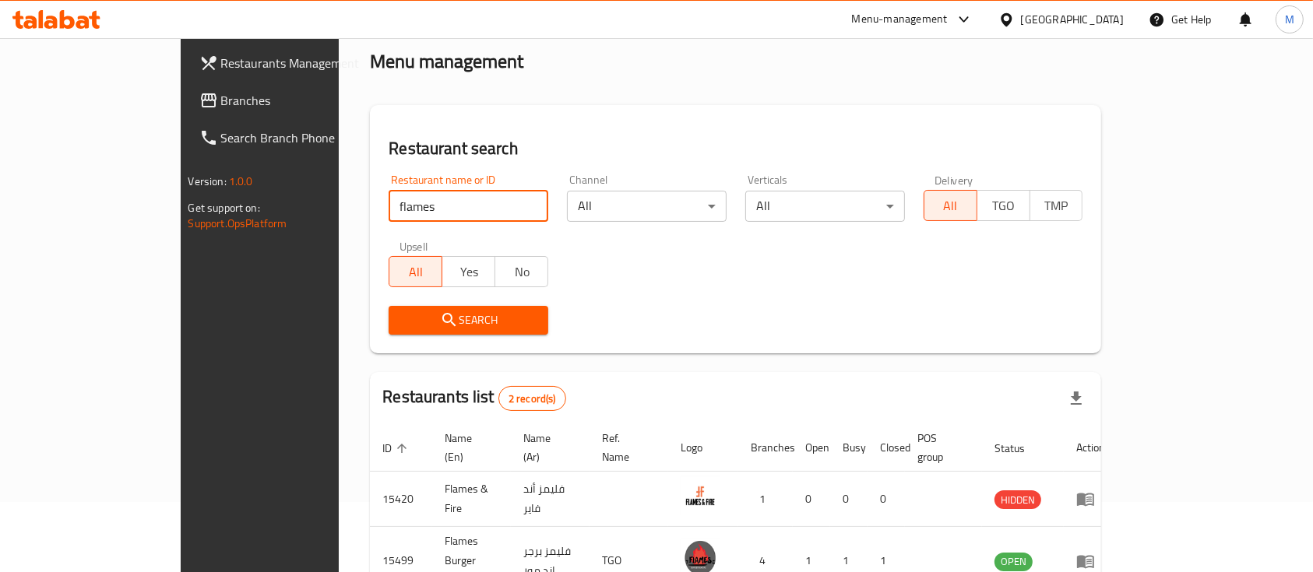
scroll to position [145, 0]
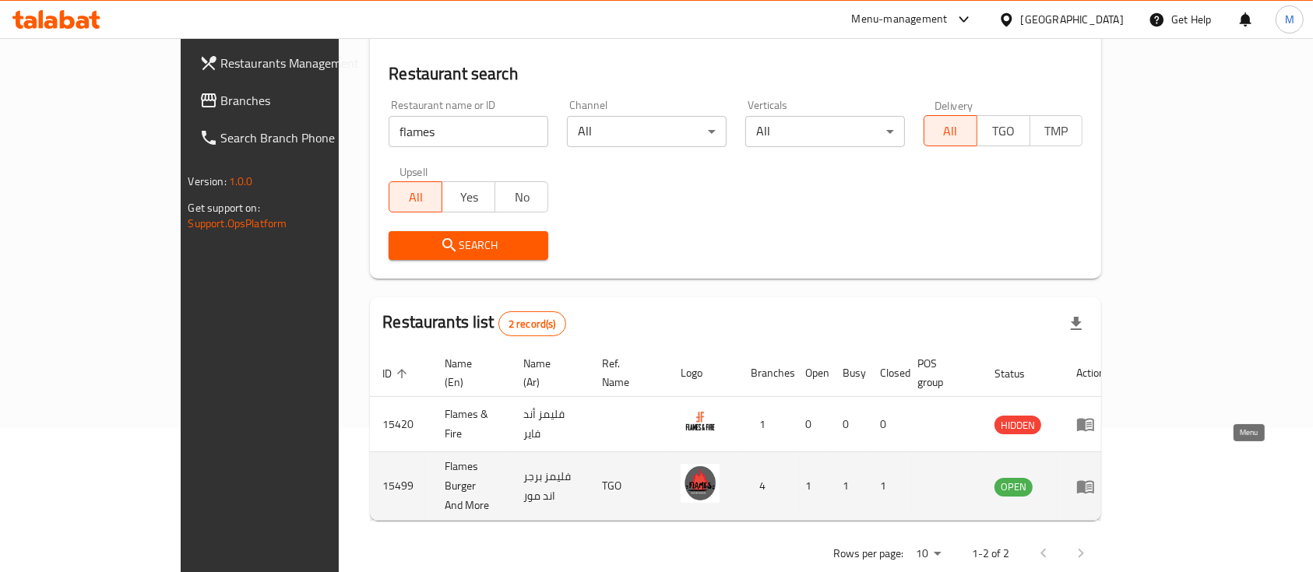
click at [1095, 477] on icon "enhanced table" at bounding box center [1085, 486] width 19 height 19
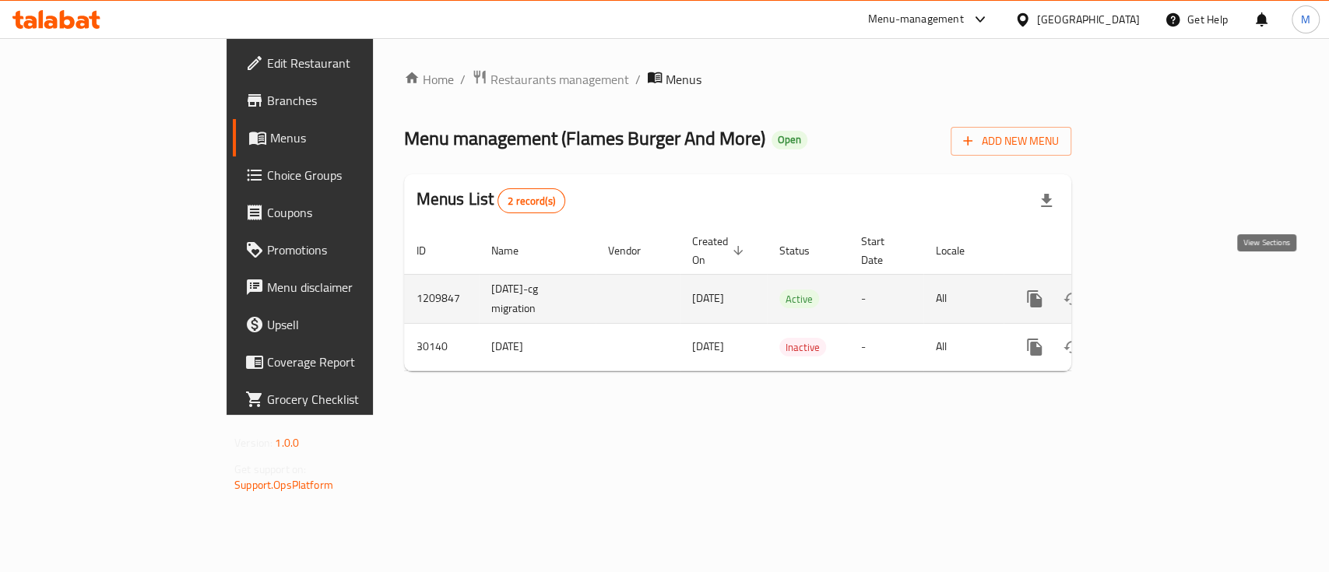
click at [1156, 290] on icon "enhanced table" at bounding box center [1147, 299] width 19 height 19
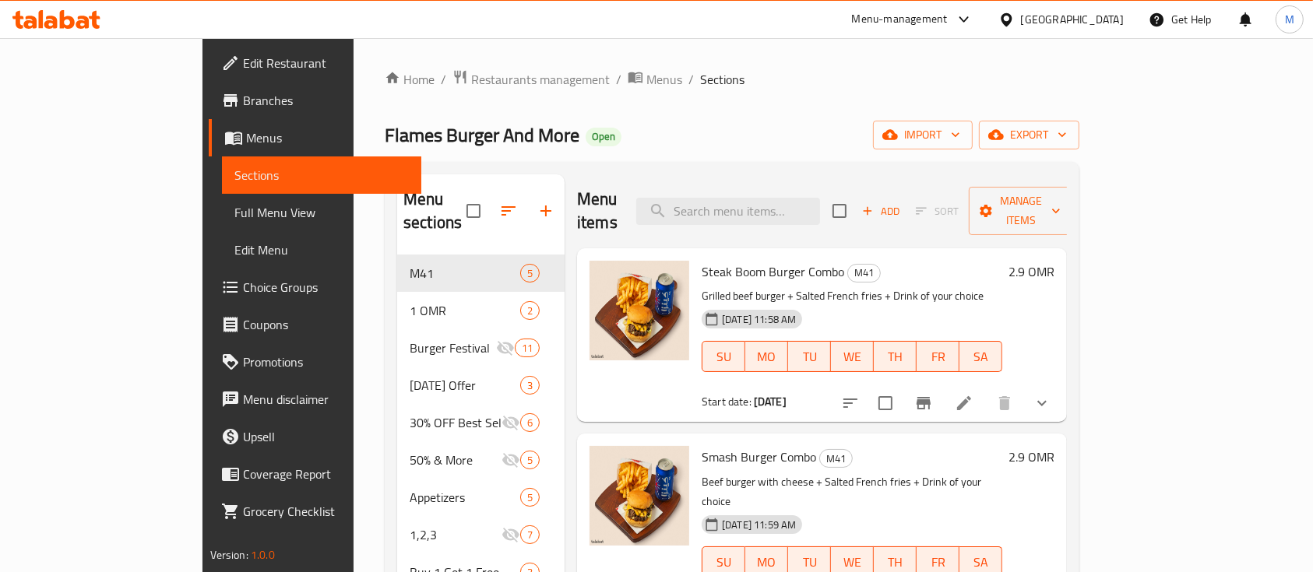
click at [760, 260] on span "Steak Boom Burger Combo" at bounding box center [773, 271] width 143 height 23
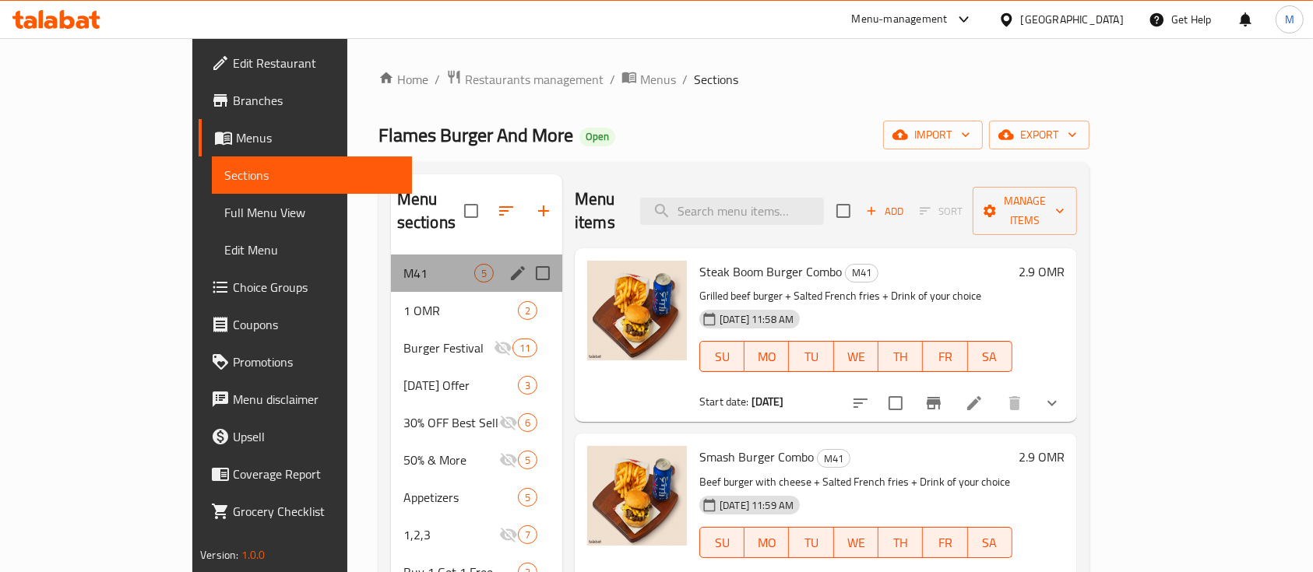
click at [391, 261] on div "M41 5" at bounding box center [476, 273] width 171 height 37
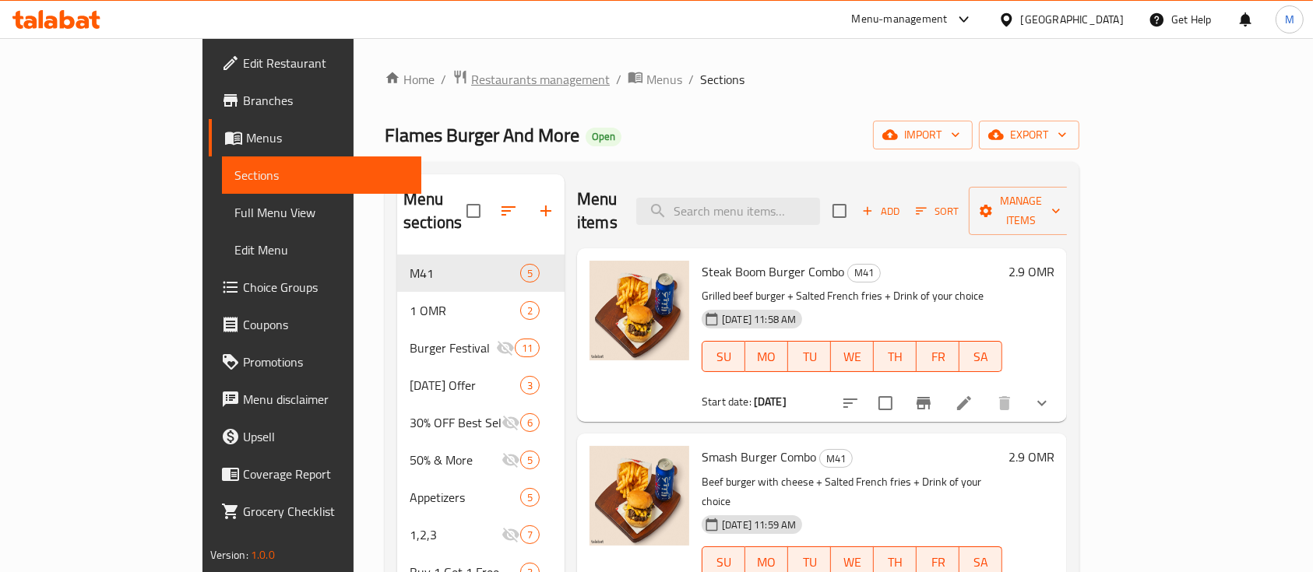
click at [471, 81] on span "Restaurants management" at bounding box center [540, 79] width 139 height 19
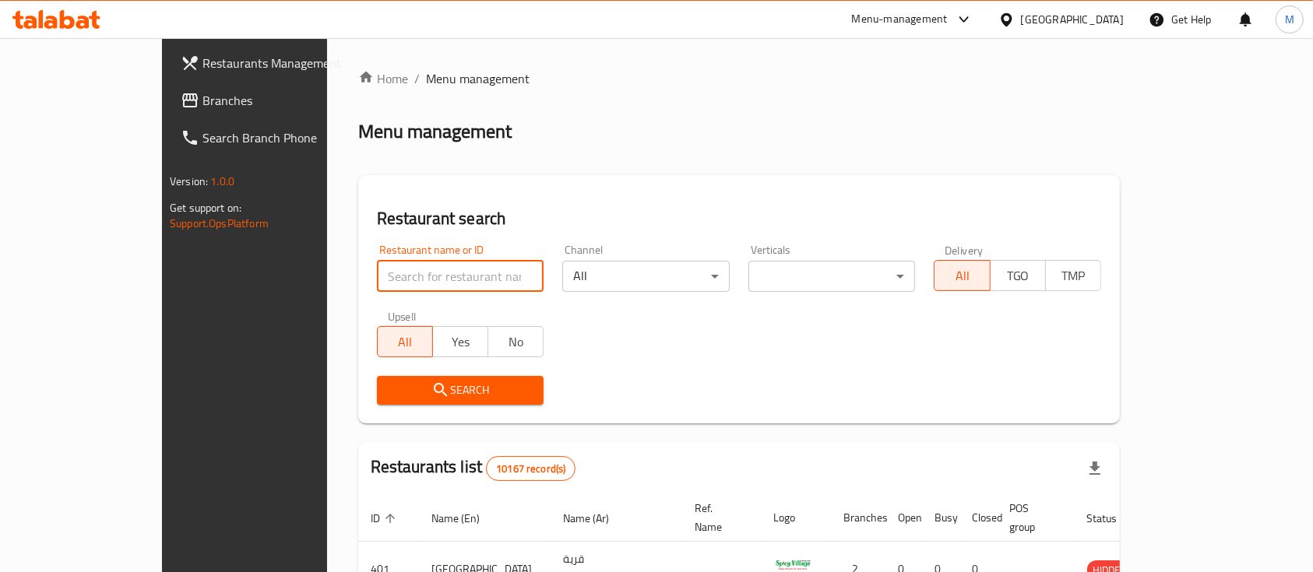
click at [409, 275] on input "search" at bounding box center [460, 276] width 167 height 31
type input "hezza"
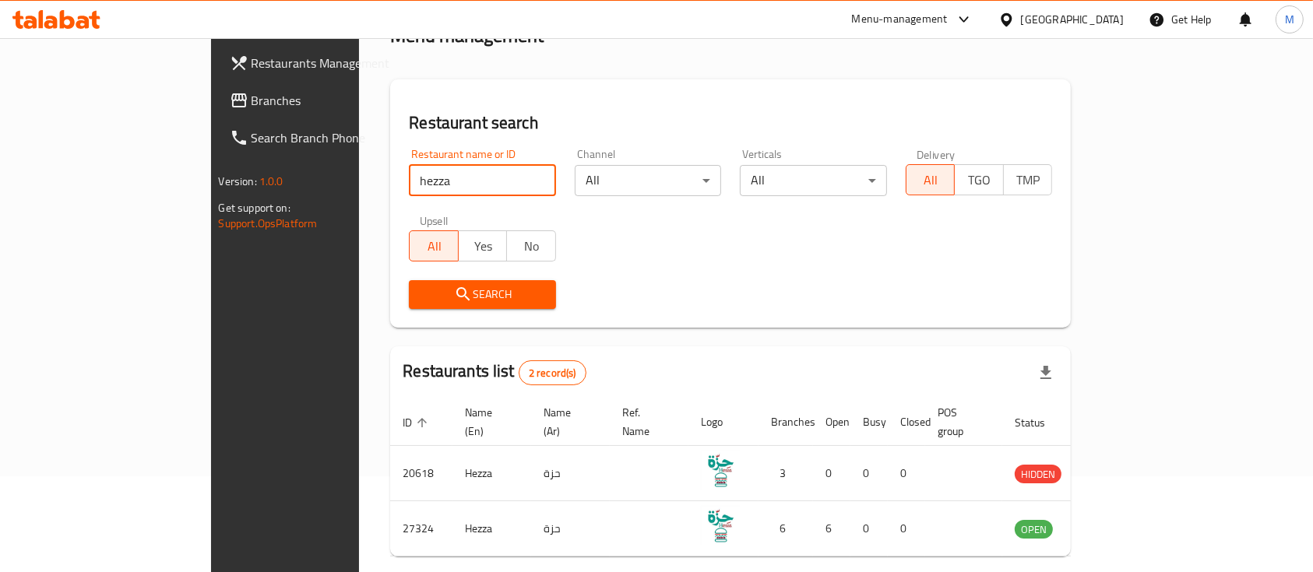
scroll to position [145, 0]
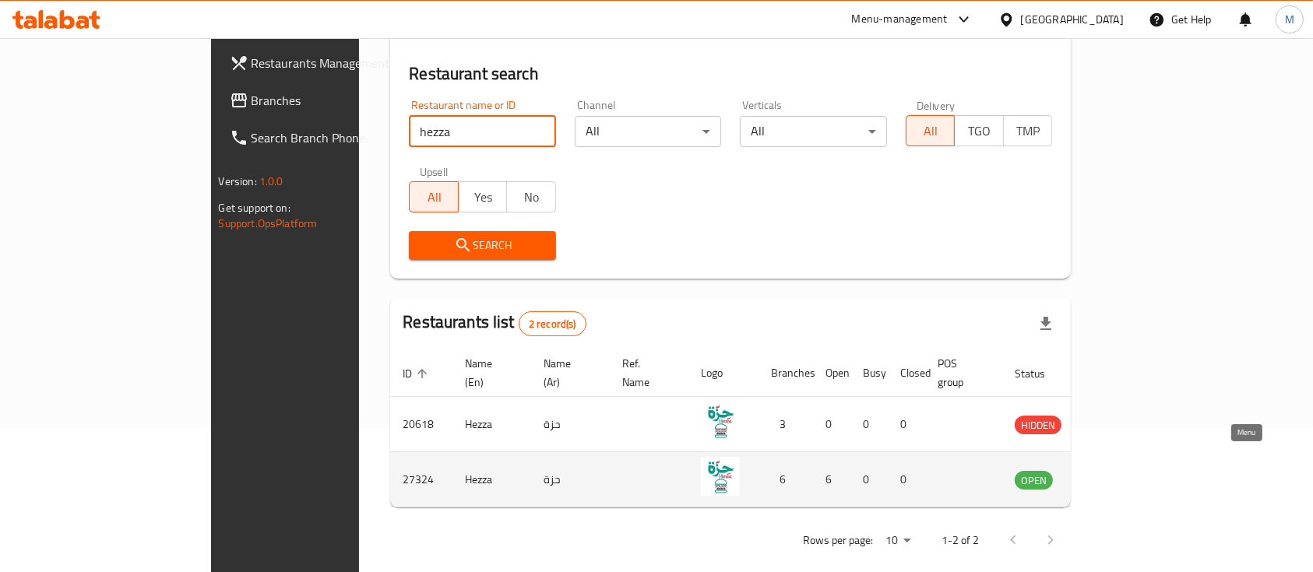
click at [1114, 474] on icon "enhanced table" at bounding box center [1105, 480] width 17 height 13
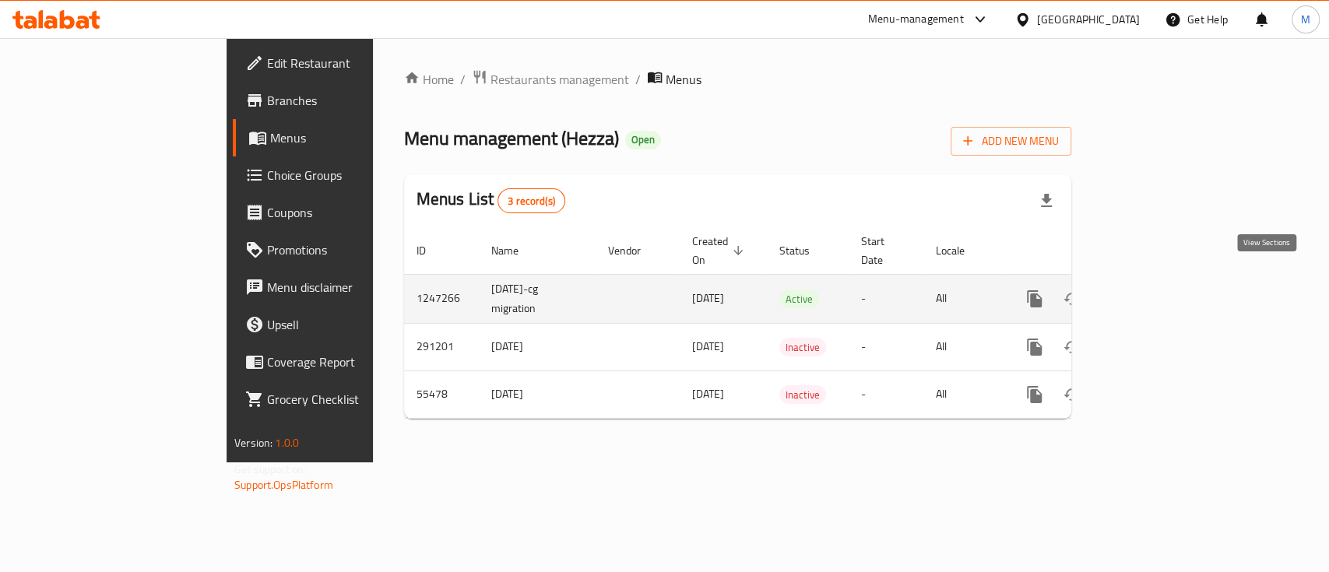
click at [1156, 290] on icon "enhanced table" at bounding box center [1147, 299] width 19 height 19
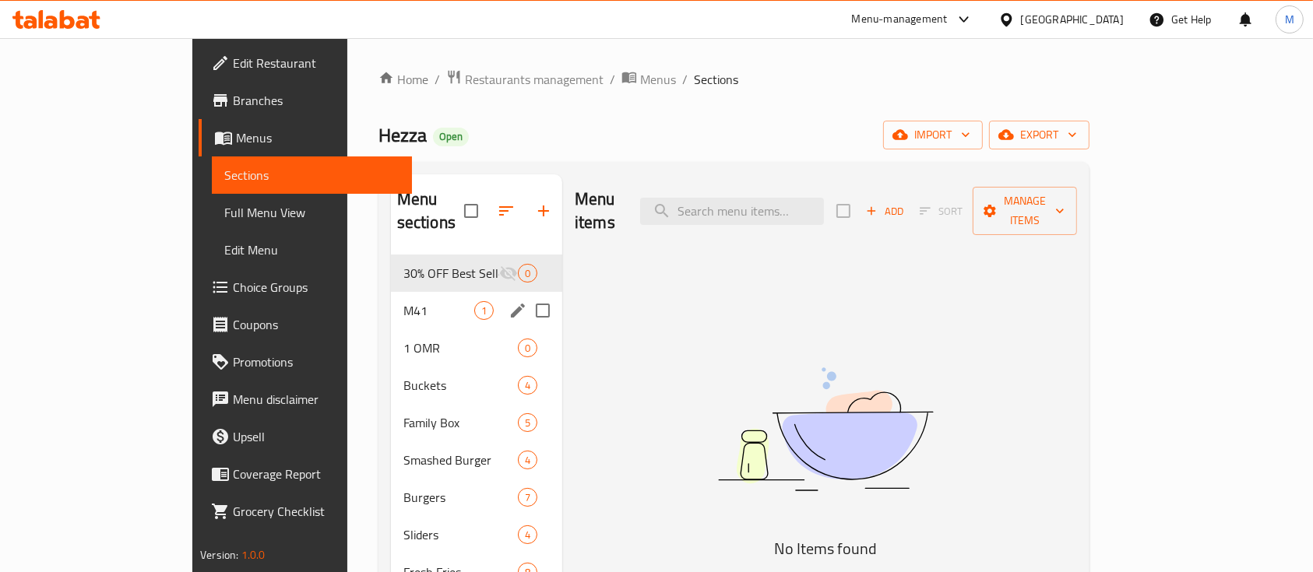
click at [391, 300] on div "M41 1" at bounding box center [476, 310] width 171 height 37
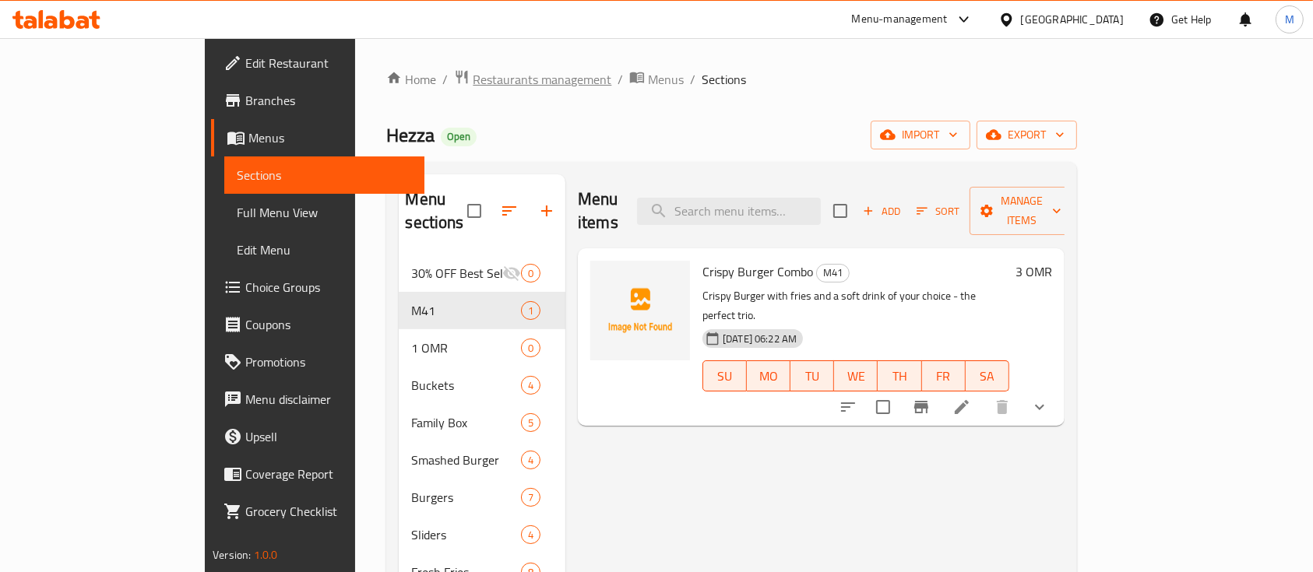
click at [473, 85] on span "Restaurants management" at bounding box center [542, 79] width 139 height 19
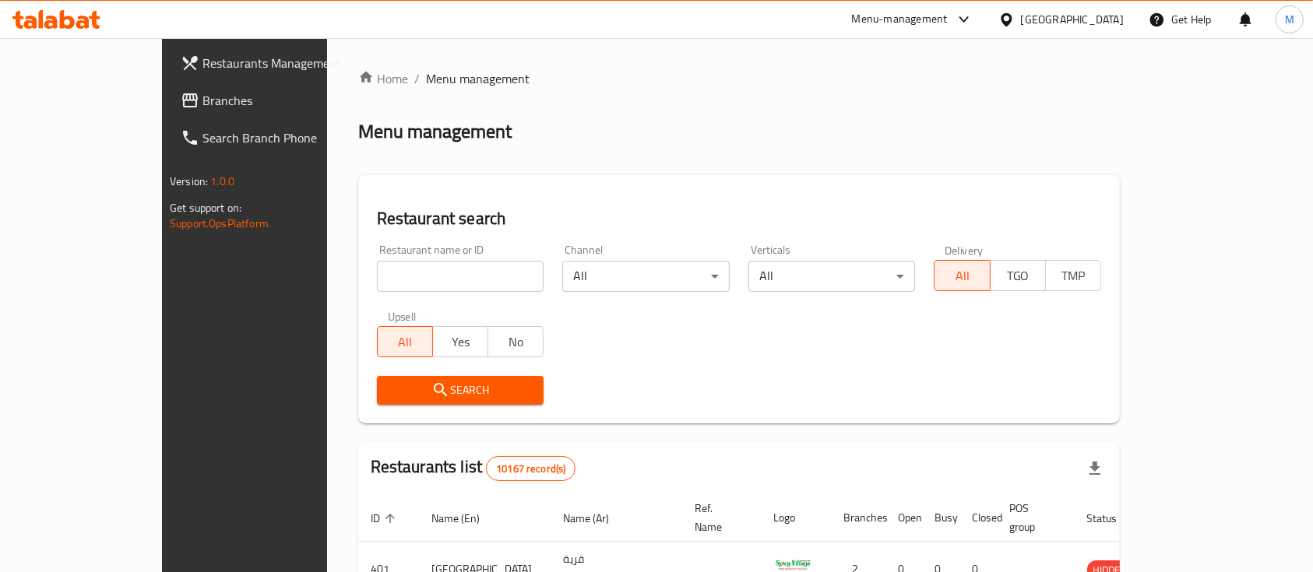
click at [377, 285] on input "search" at bounding box center [460, 276] width 167 height 31
type input "superb"
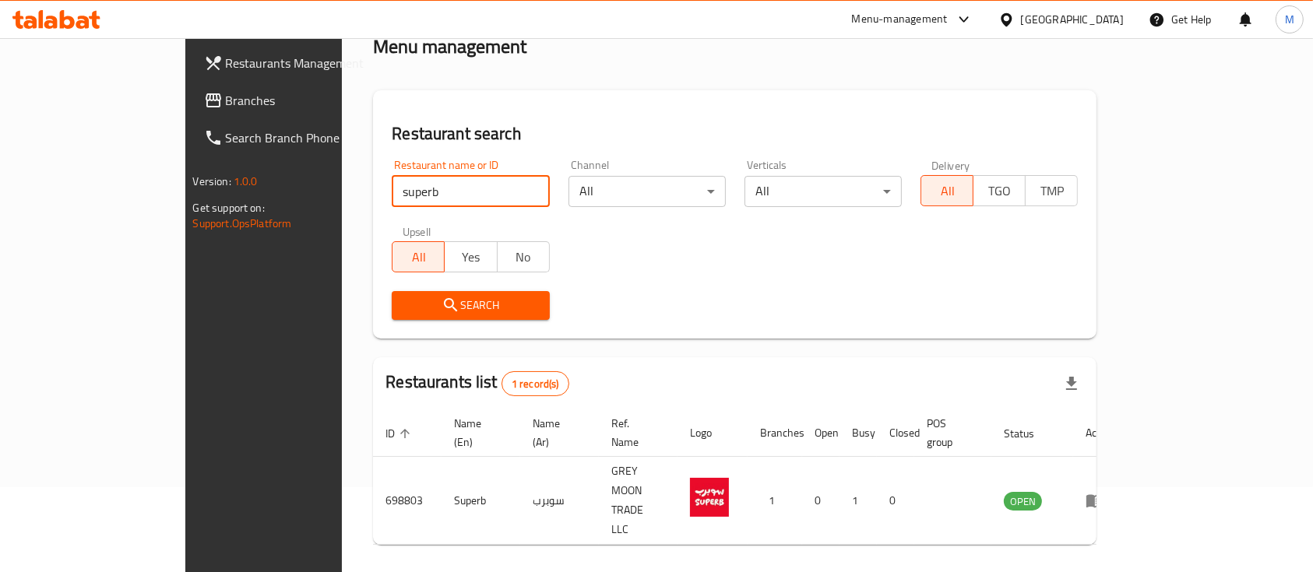
scroll to position [91, 0]
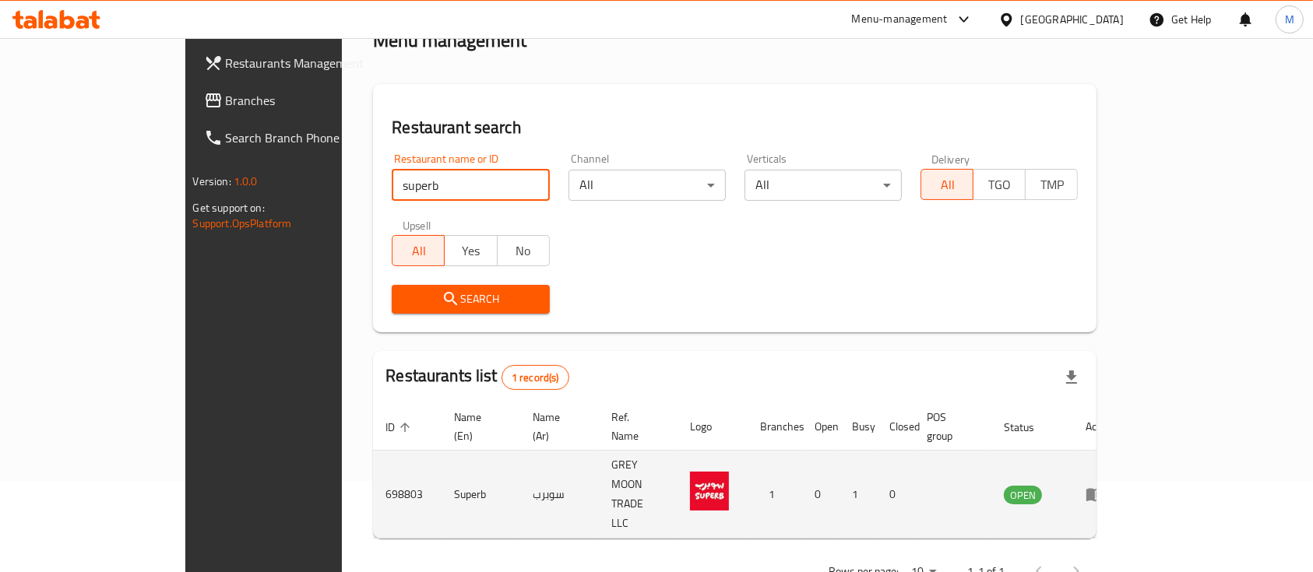
click at [373, 460] on td "698803" at bounding box center [407, 495] width 69 height 88
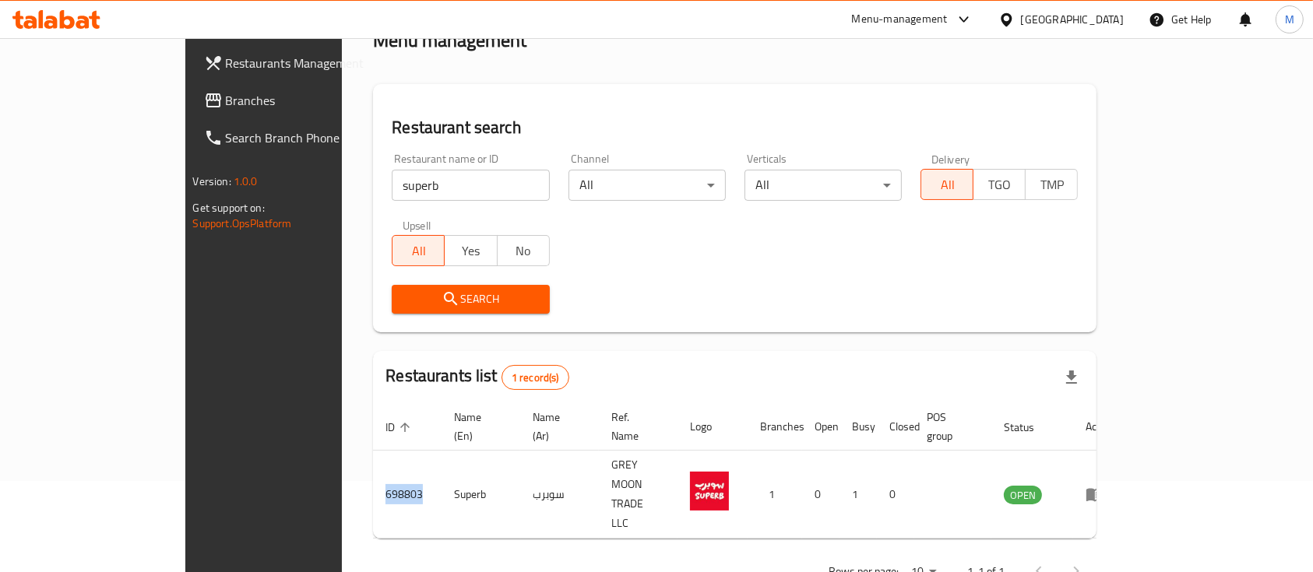
copy td "698803"
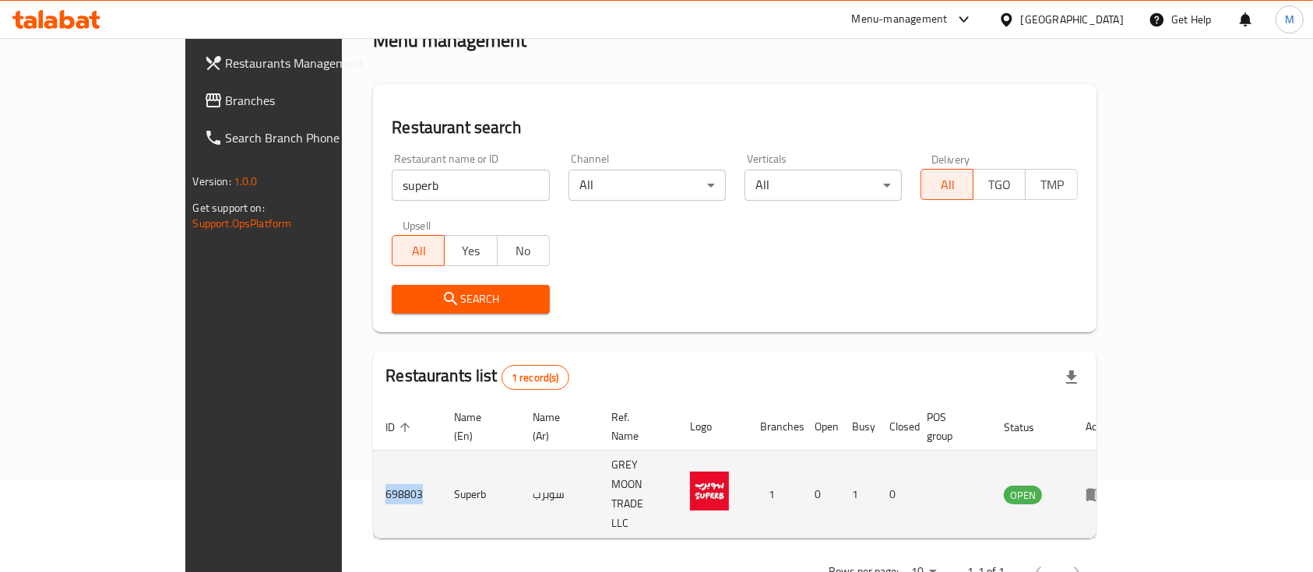
click at [1104, 489] on icon "enhanced table" at bounding box center [1094, 495] width 17 height 13
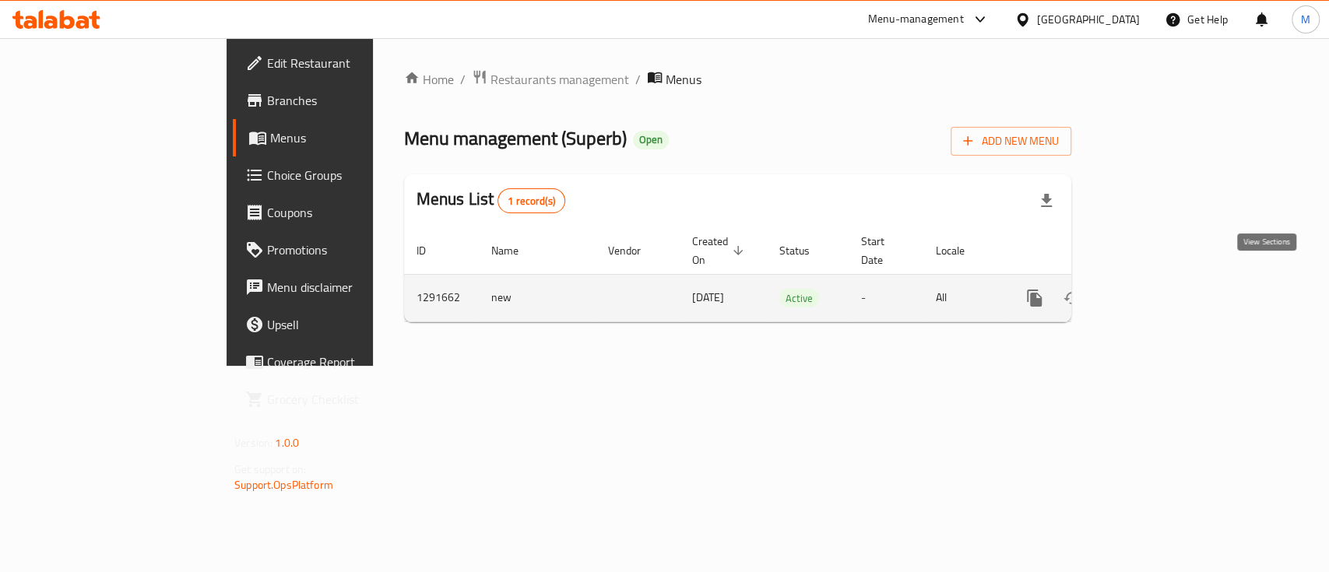
click at [1156, 289] on icon "enhanced table" at bounding box center [1147, 298] width 19 height 19
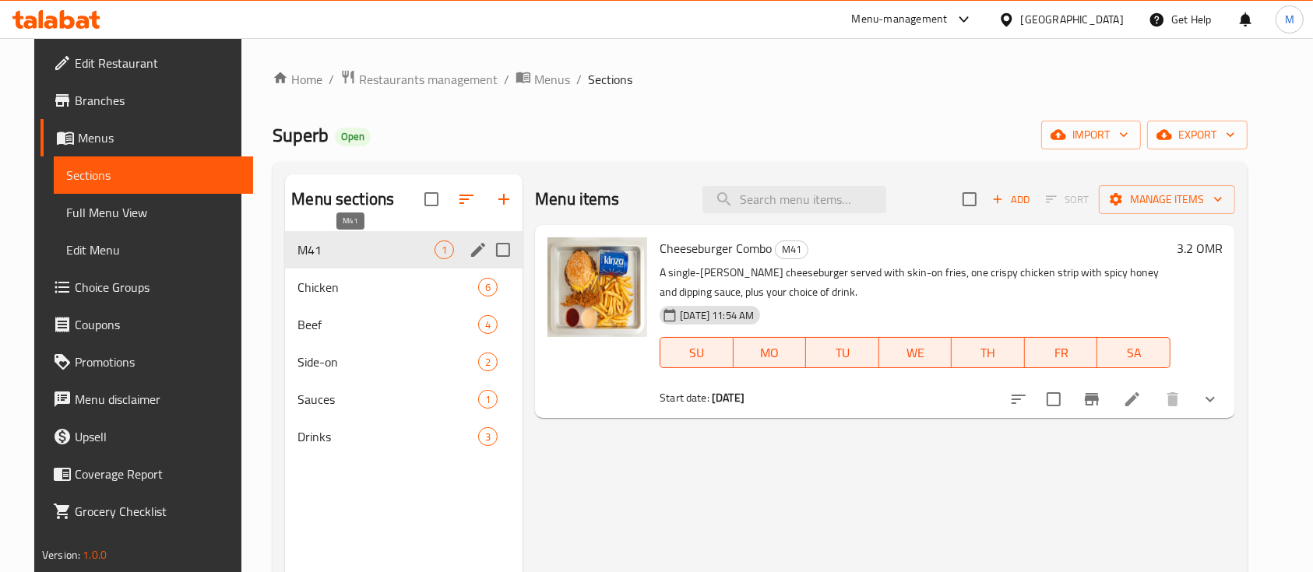
click at [403, 249] on span "M41" at bounding box center [365, 250] width 137 height 19
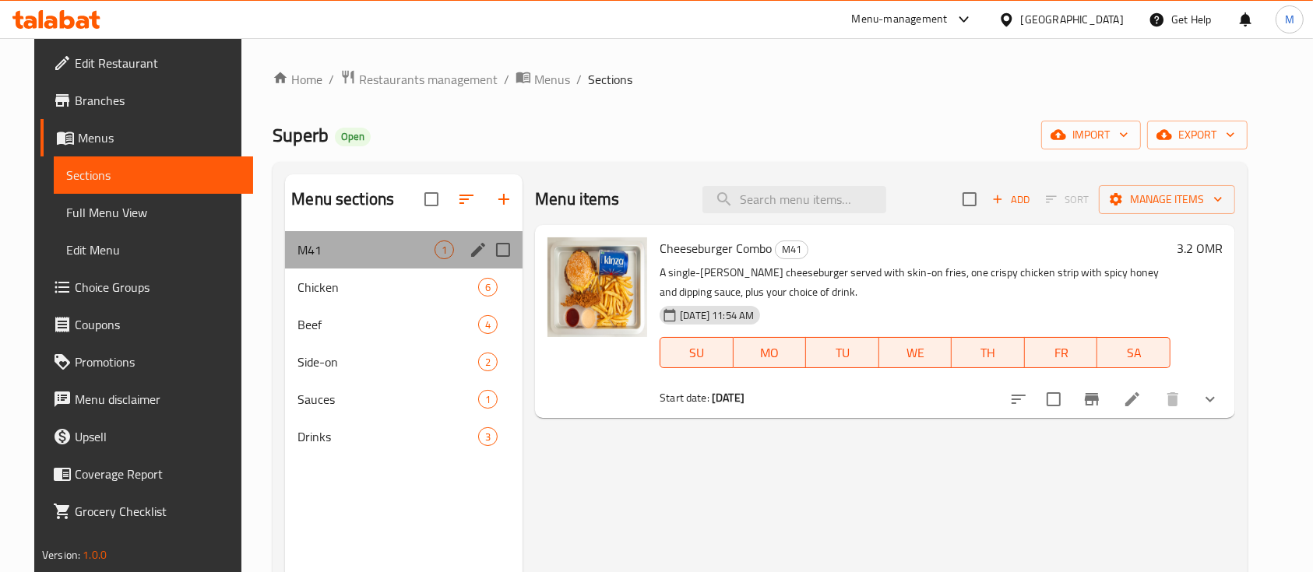
click at [404, 259] on span "M41" at bounding box center [365, 250] width 137 height 19
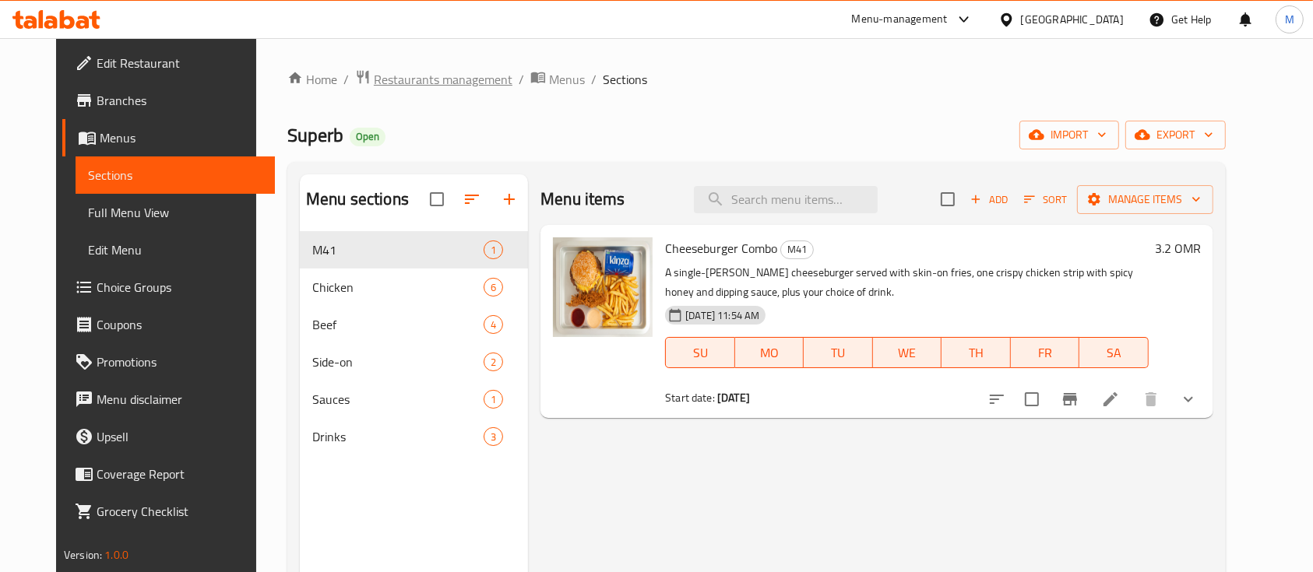
click at [393, 75] on span "Restaurants management" at bounding box center [443, 79] width 139 height 19
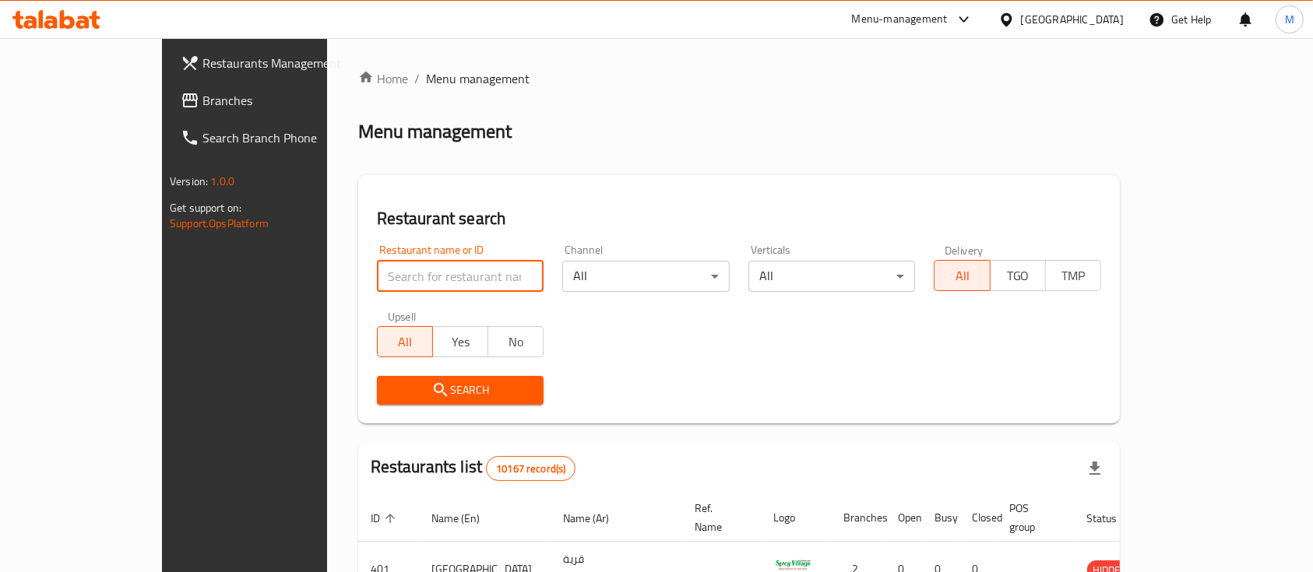
click at [387, 287] on input "search" at bounding box center [460, 276] width 167 height 31
type input "cholo burger"
click button "Search" at bounding box center [460, 390] width 167 height 29
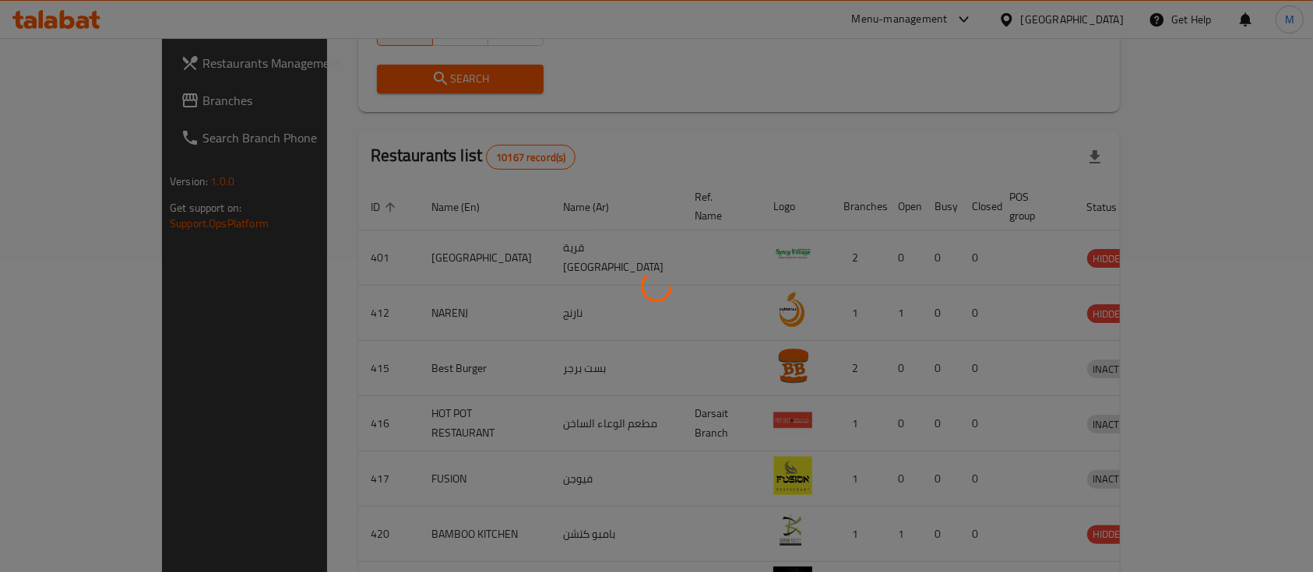
scroll to position [145, 0]
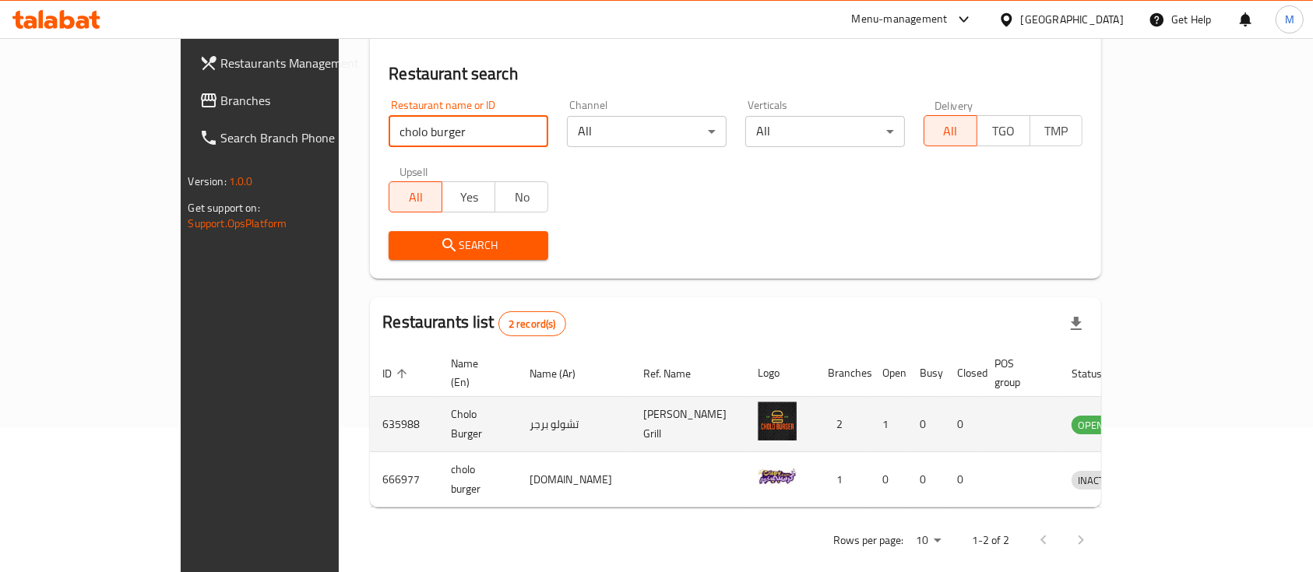
drag, startPoint x: 270, startPoint y: 428, endPoint x: 274, endPoint y: 421, distance: 8.0
click at [370, 427] on td "635988" at bounding box center [404, 424] width 69 height 55
click at [370, 413] on td "635988" at bounding box center [404, 424] width 69 height 55
copy td "635988"
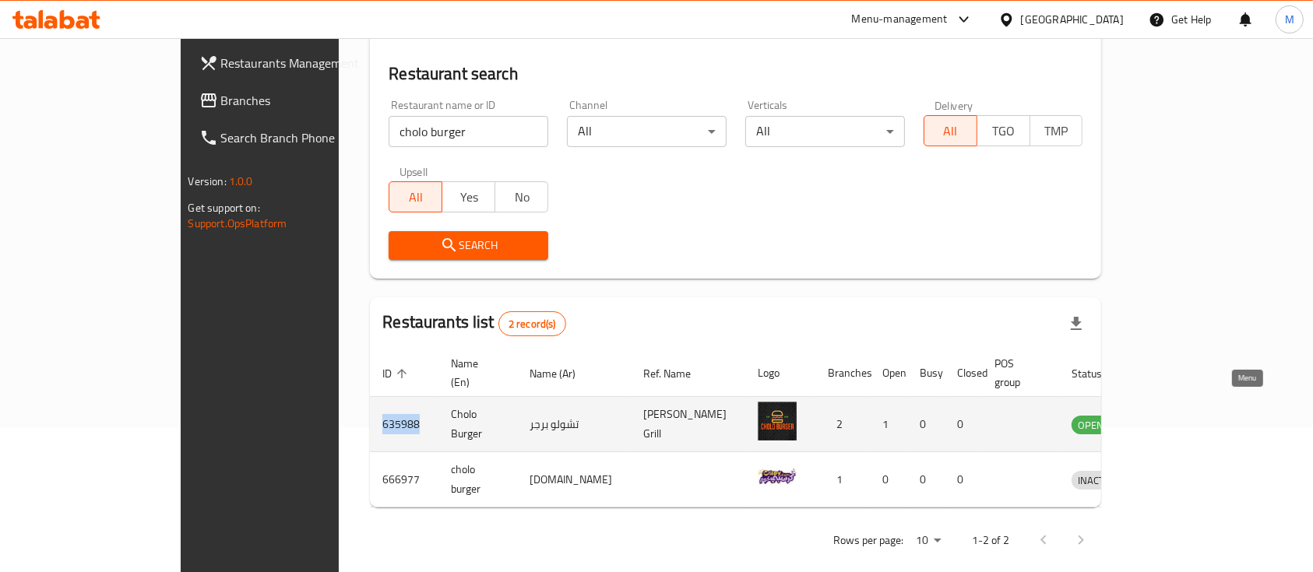
click at [1174, 415] on icon "enhanced table" at bounding box center [1165, 424] width 19 height 19
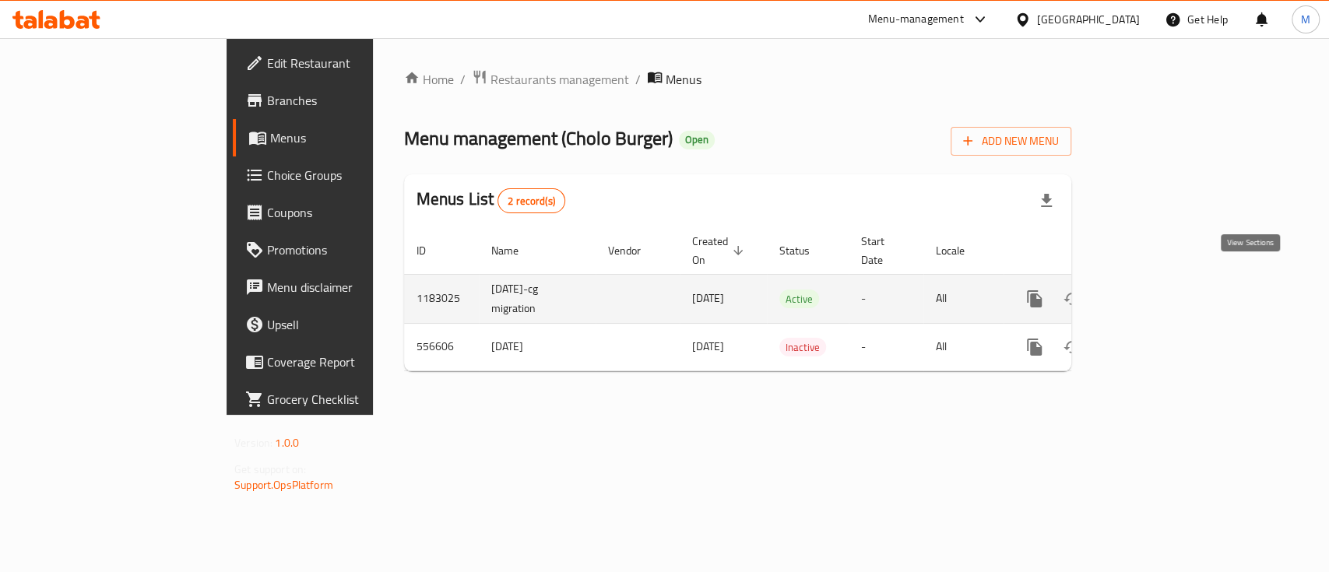
click at [1156, 290] on icon "enhanced table" at bounding box center [1147, 299] width 19 height 19
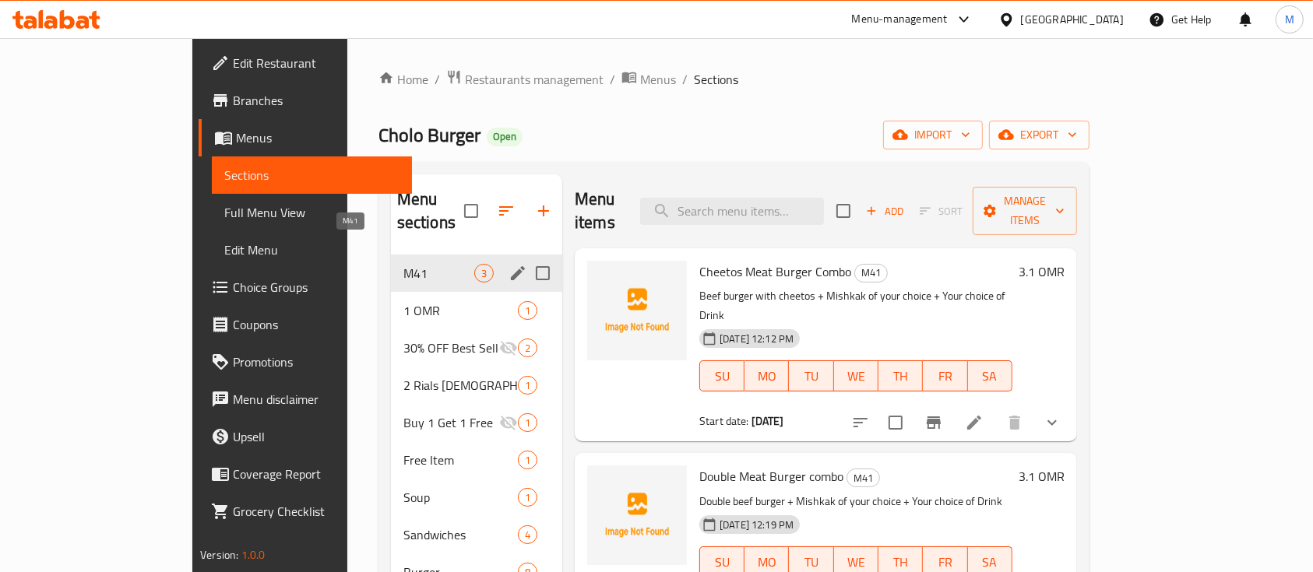
click at [407, 264] on span "M41" at bounding box center [438, 273] width 71 height 19
